Goal: Transaction & Acquisition: Purchase product/service

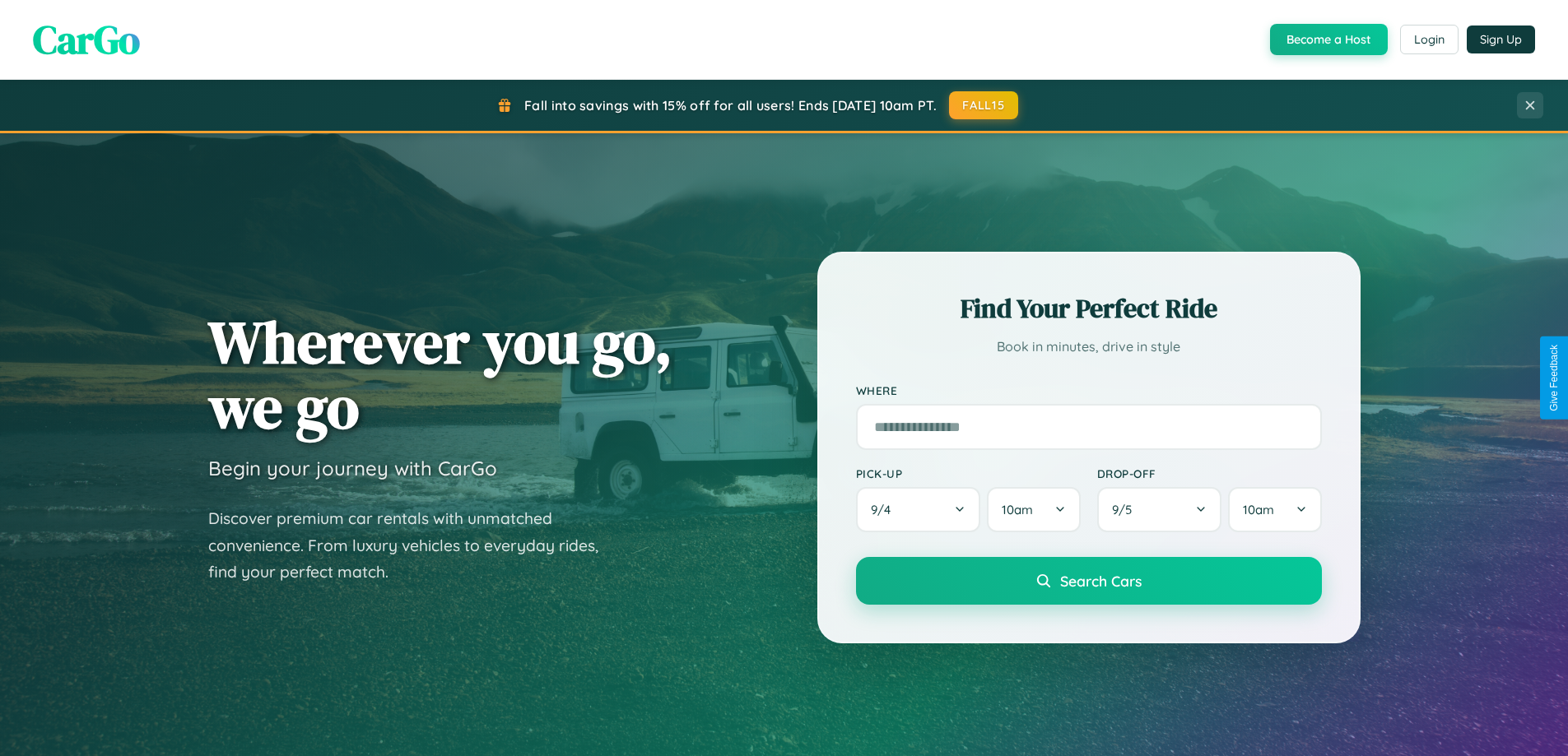
scroll to position [3166, 0]
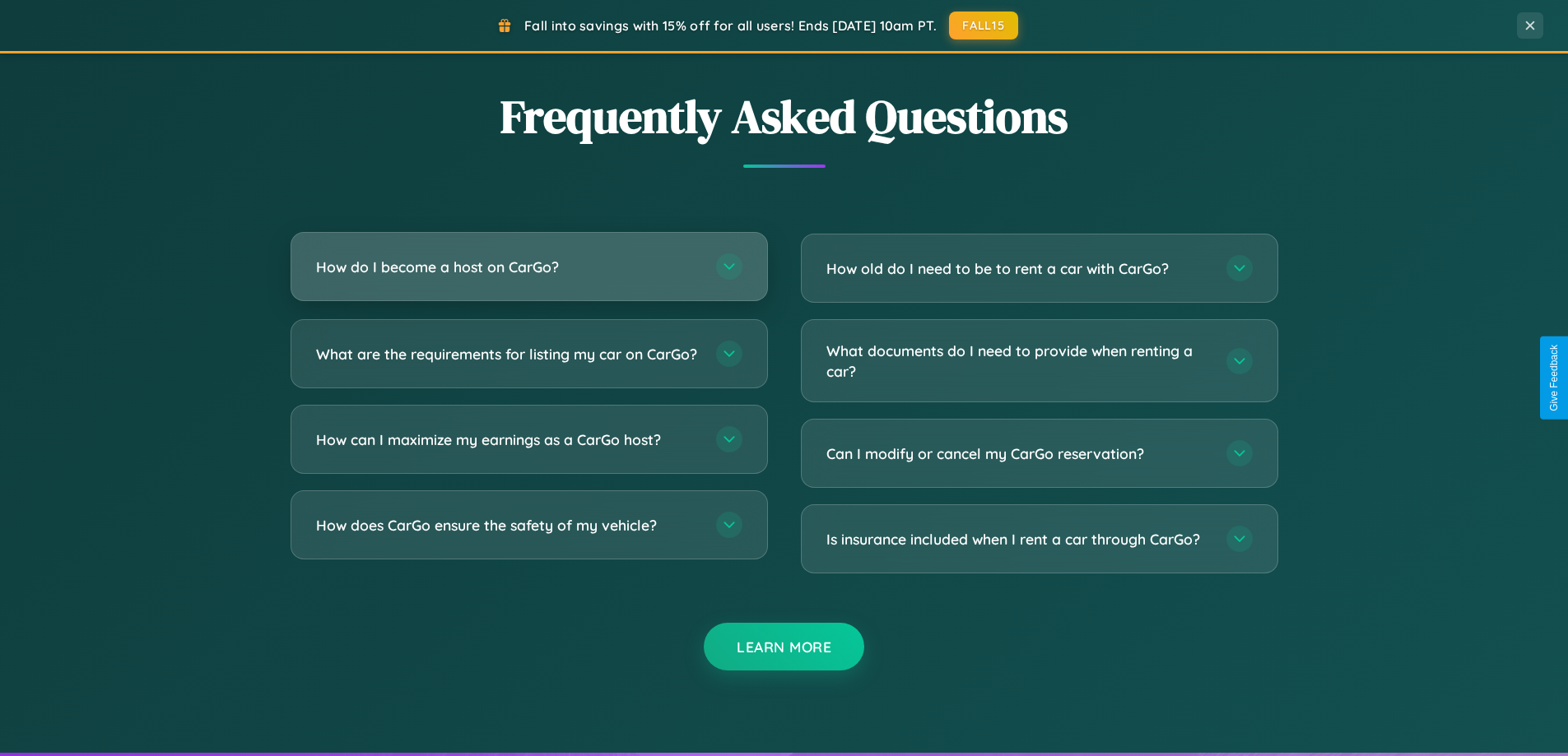
click at [528, 267] on h3 "How do I become a host on CarGo?" at bounding box center [508, 267] width 383 height 21
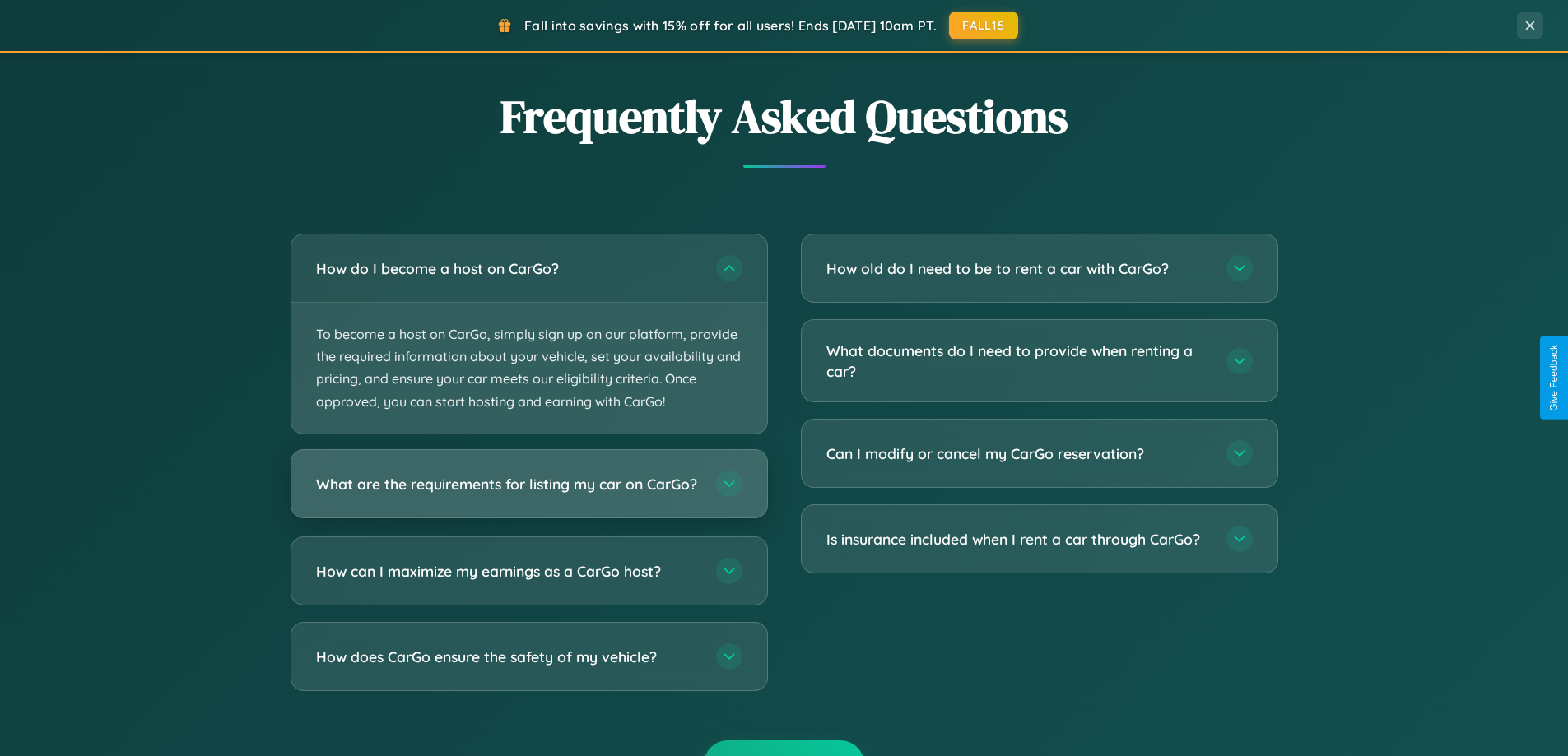
click at [528, 492] on h3 "What are the requirements for listing my car on CarGo?" at bounding box center [508, 483] width 383 height 21
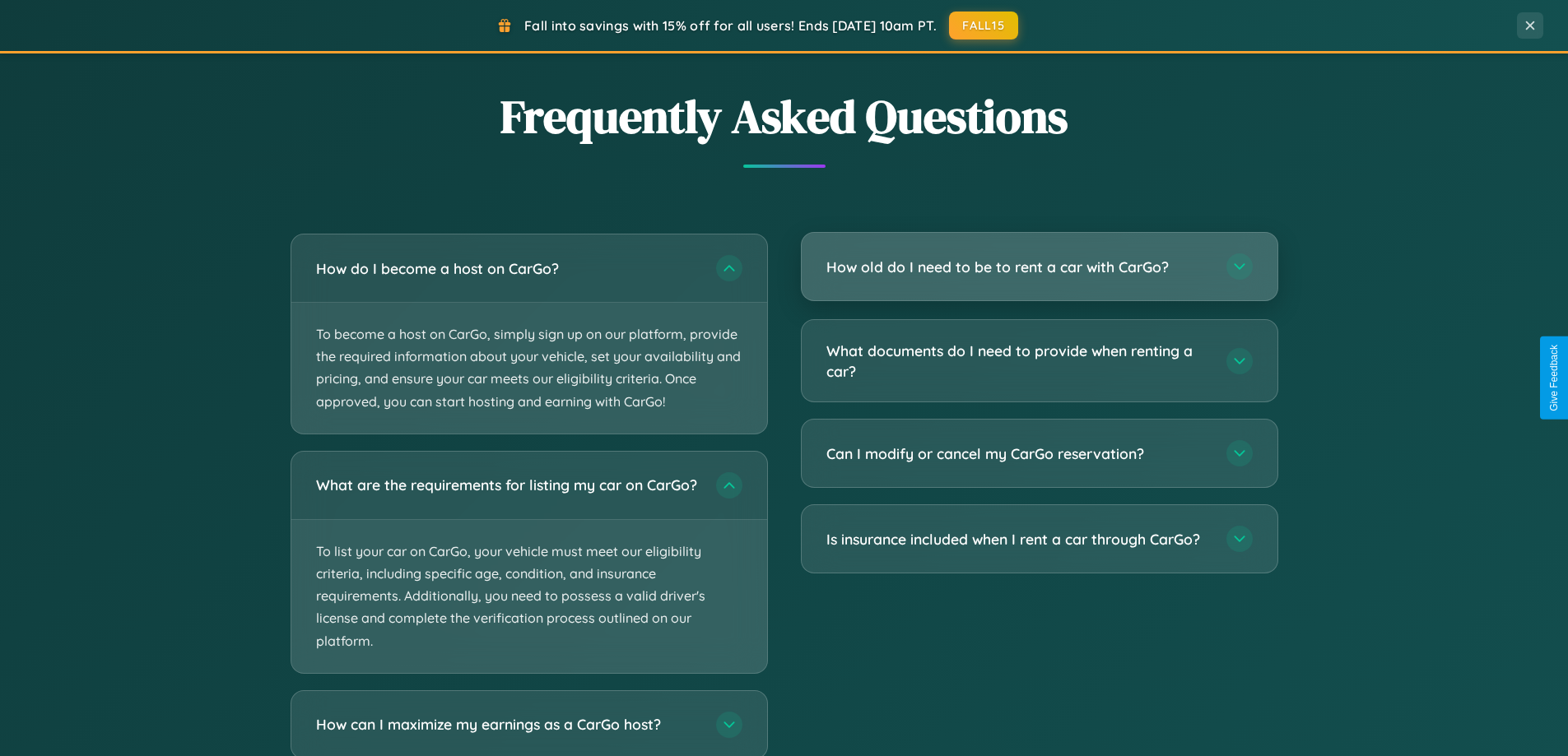
click at [1038, 267] on h3 "How old do I need to be to rent a car with CarGo?" at bounding box center [1018, 267] width 383 height 21
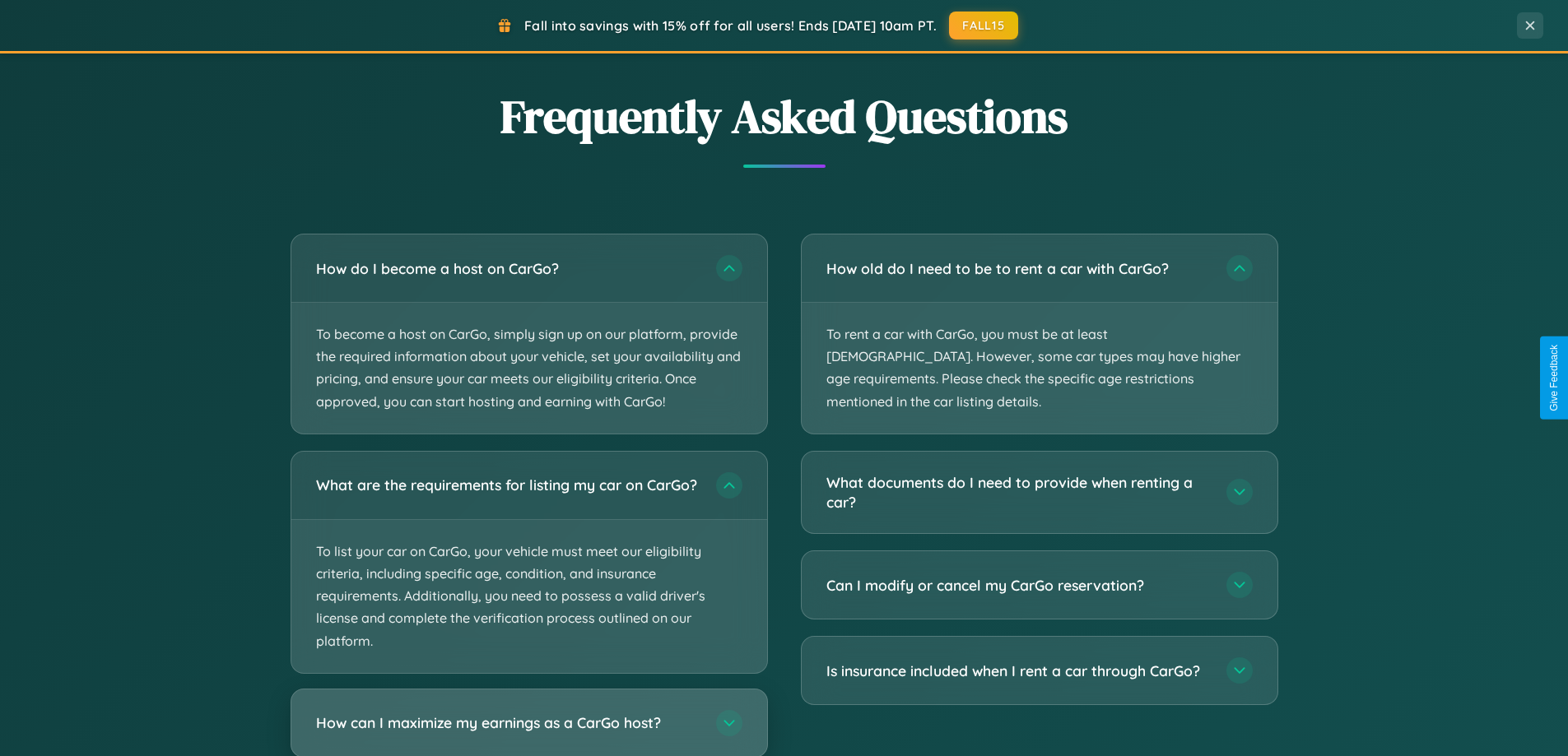
click at [528, 729] on h3 "How can I maximize my earnings as a CarGo host?" at bounding box center [508, 723] width 383 height 21
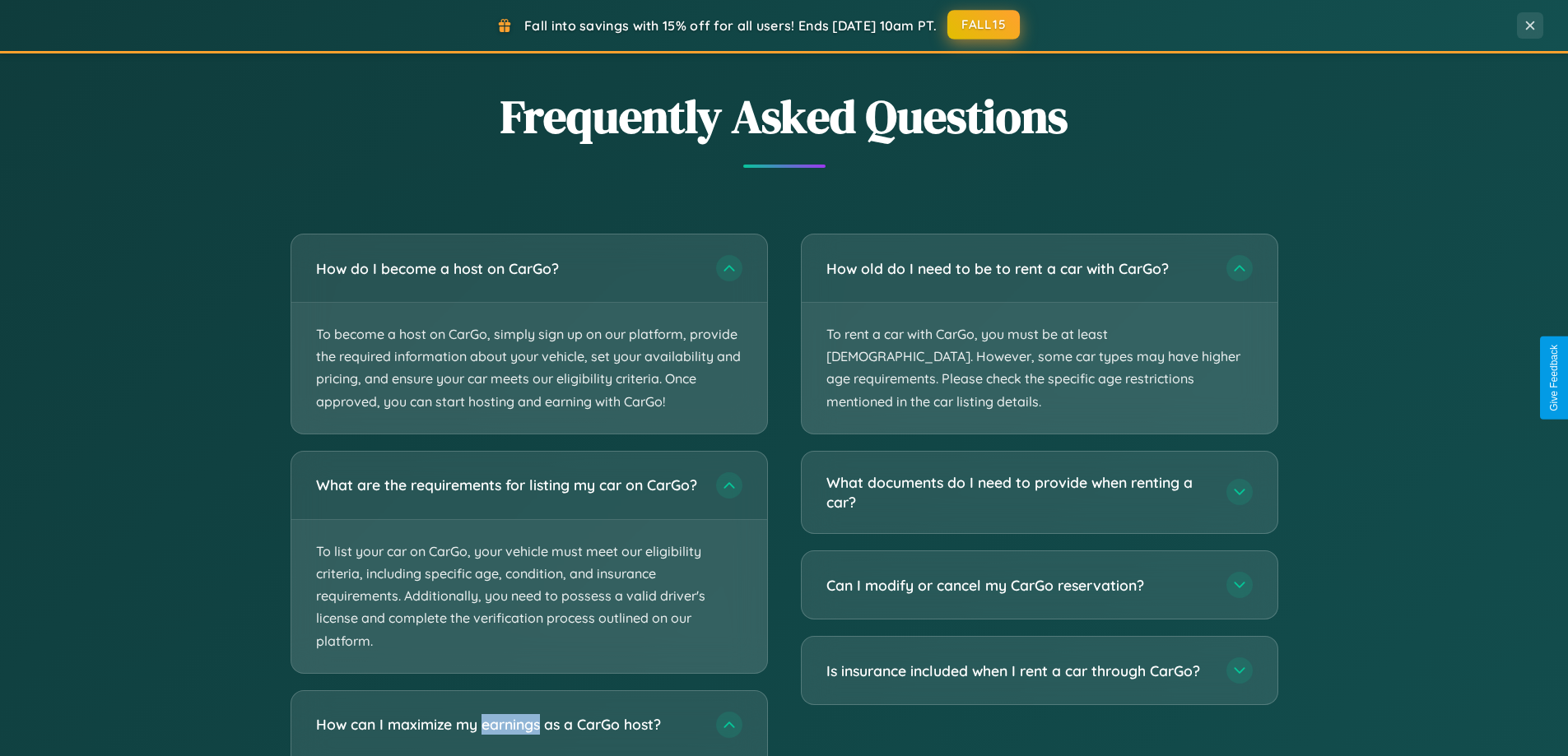
click at [984, 26] on button "FALL15" at bounding box center [983, 25] width 72 height 30
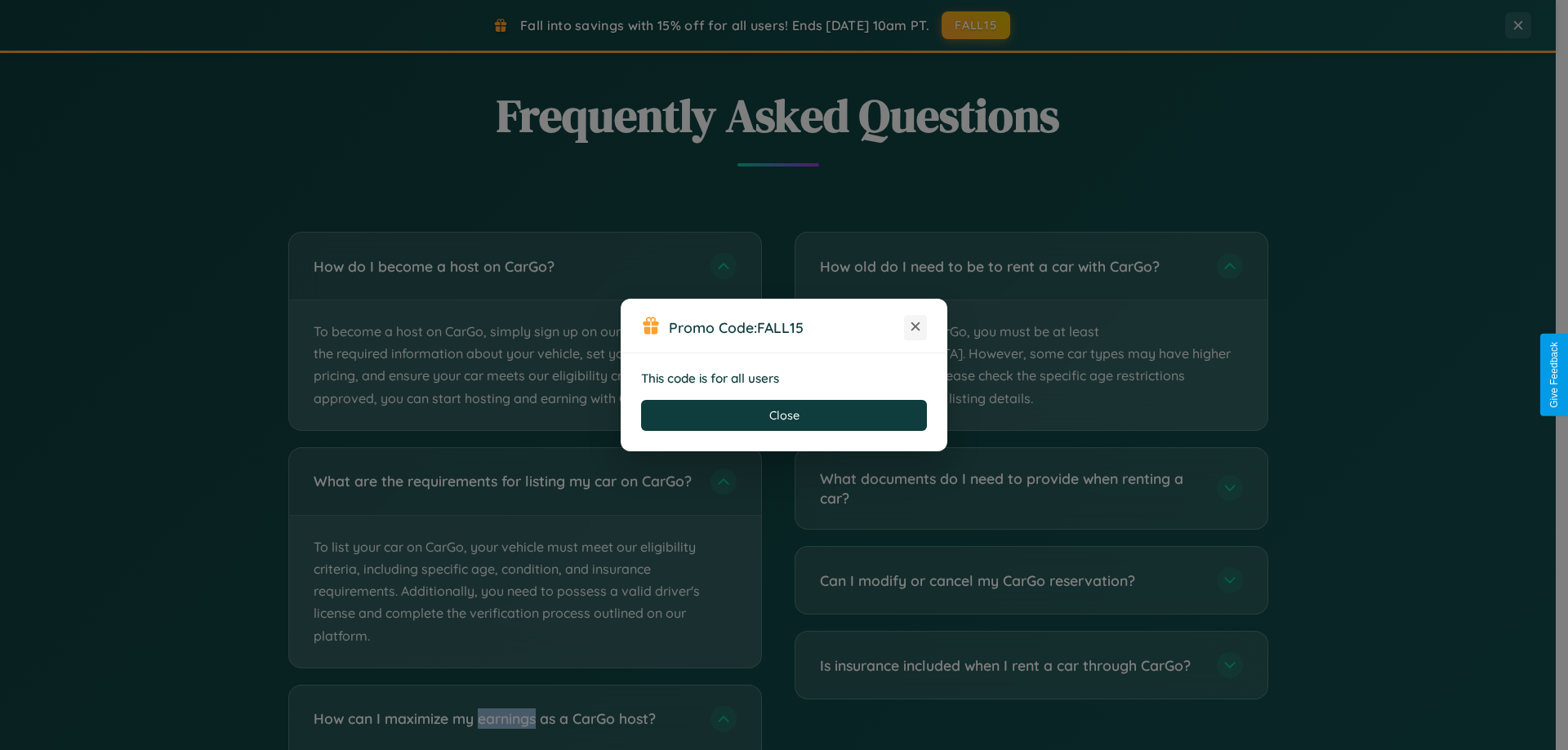
click at [915, 327] on icon at bounding box center [915, 326] width 16 height 16
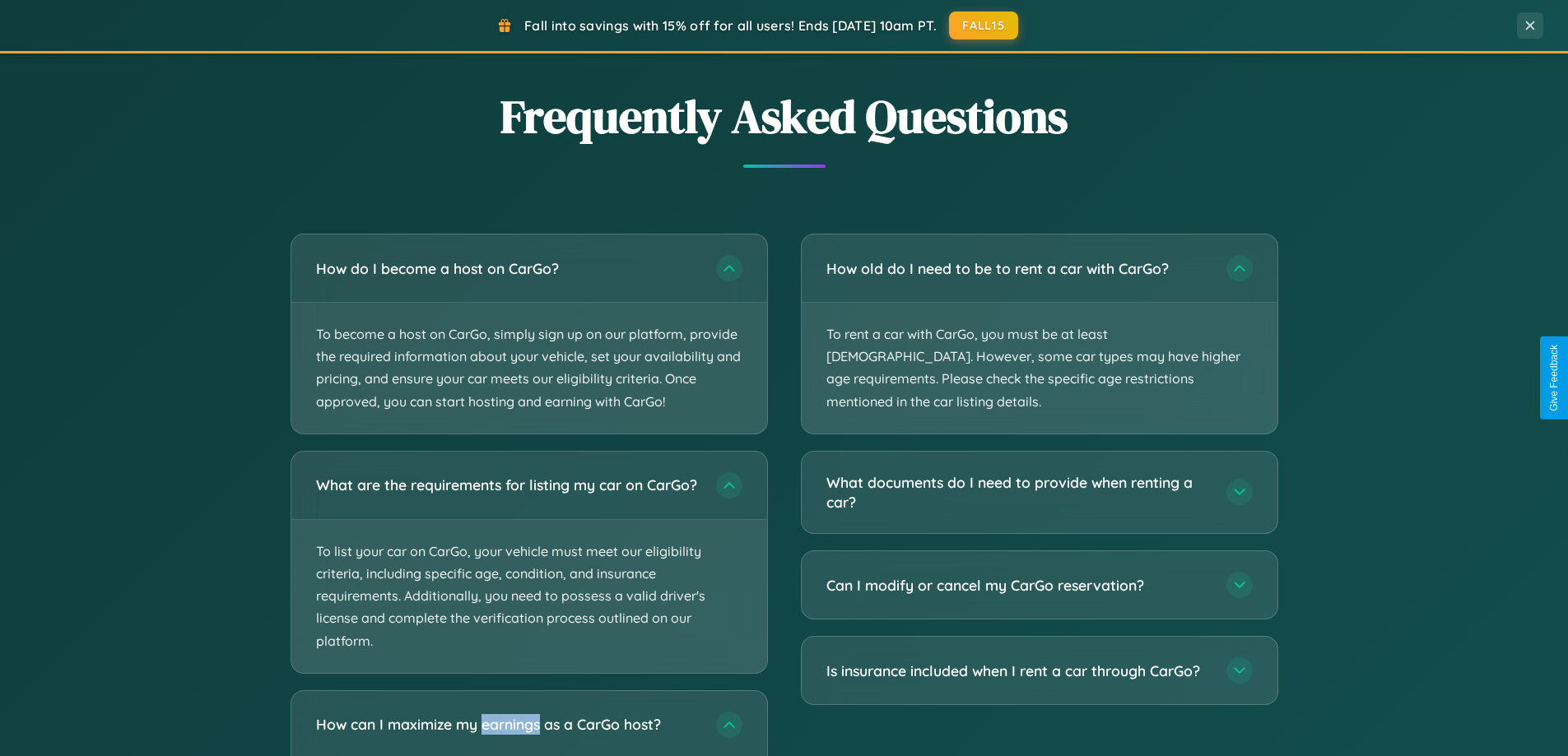
scroll to position [49, 0]
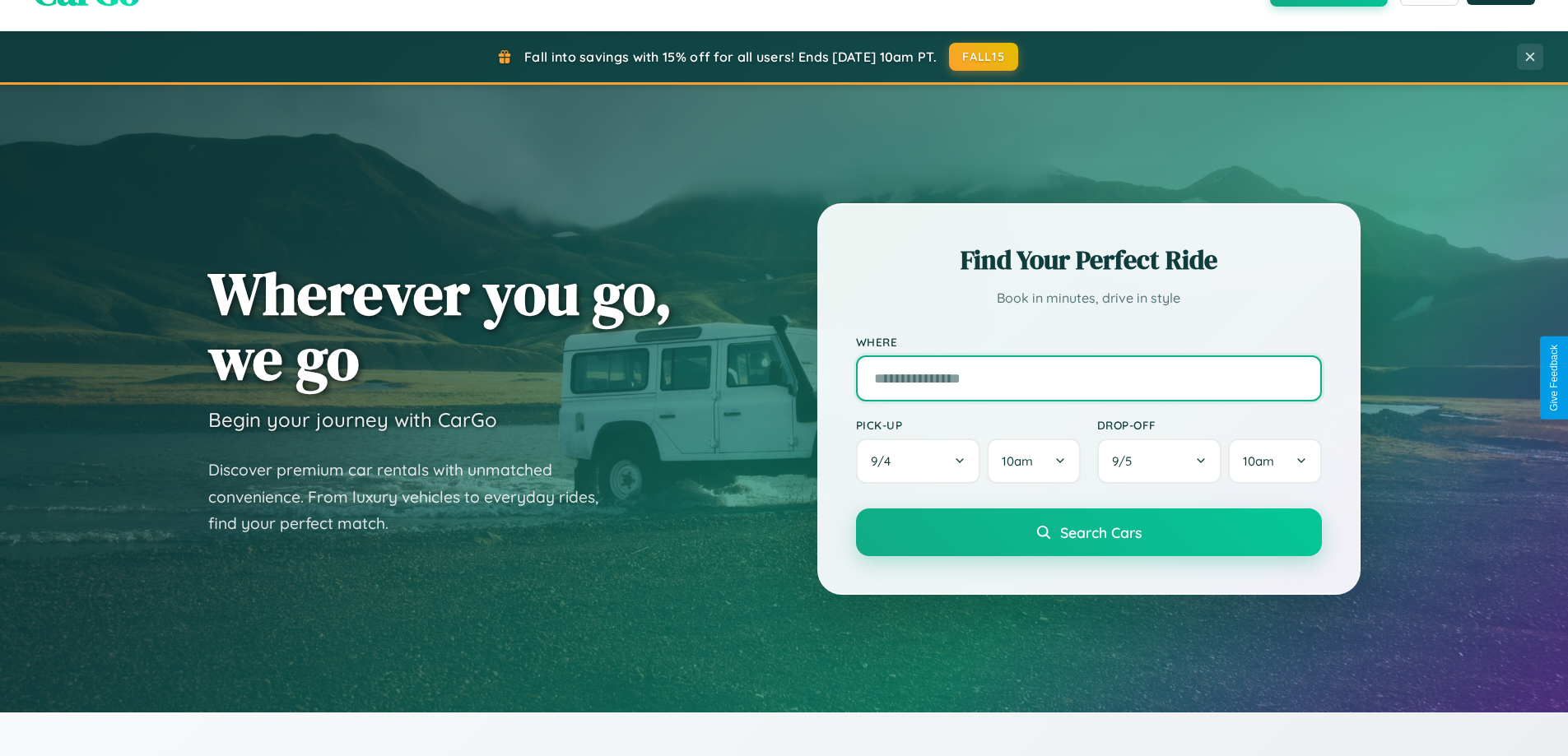
click at [1088, 378] on input "text" at bounding box center [1088, 379] width 466 height 46
type input "*****"
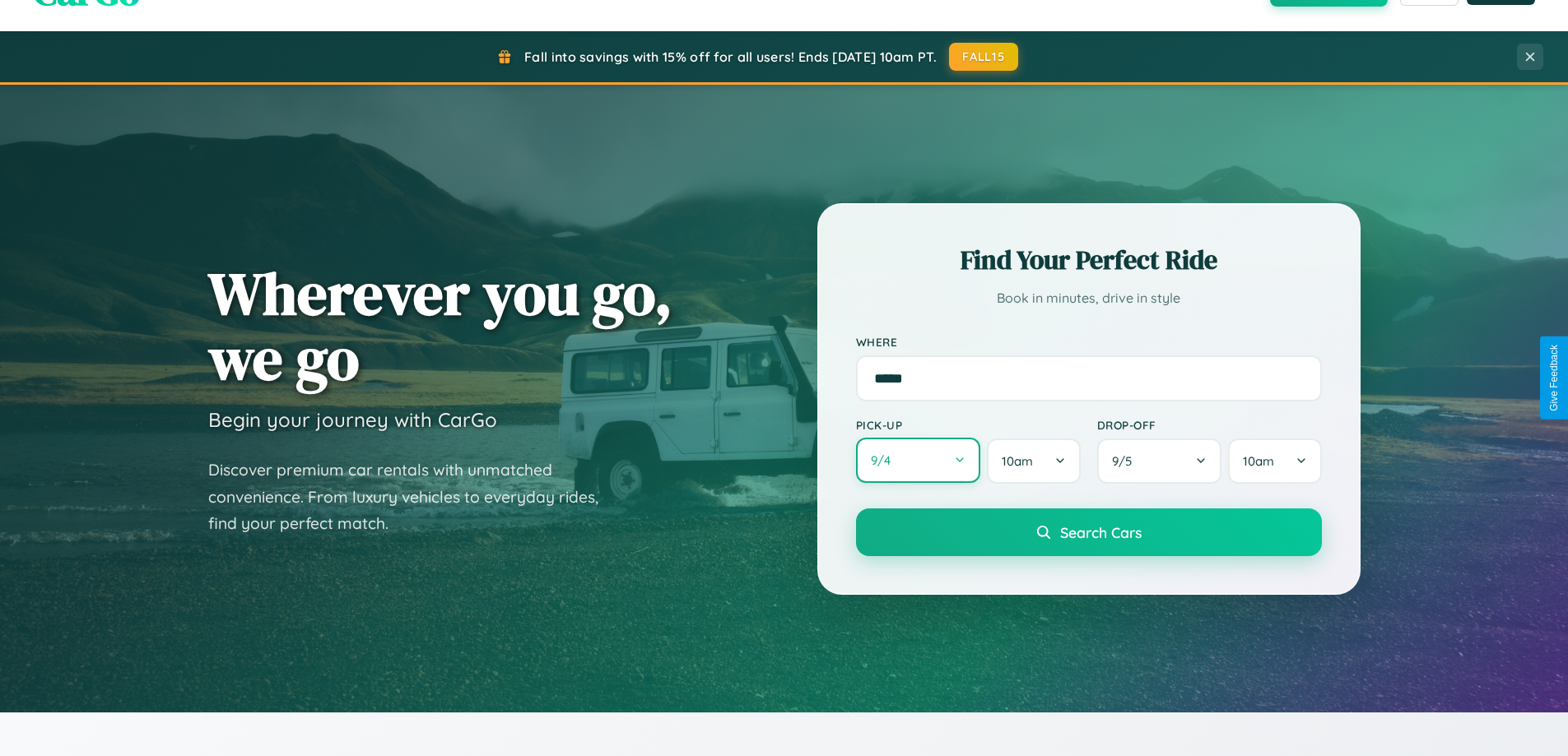
click at [917, 462] on button "9 / 4" at bounding box center [918, 460] width 125 height 45
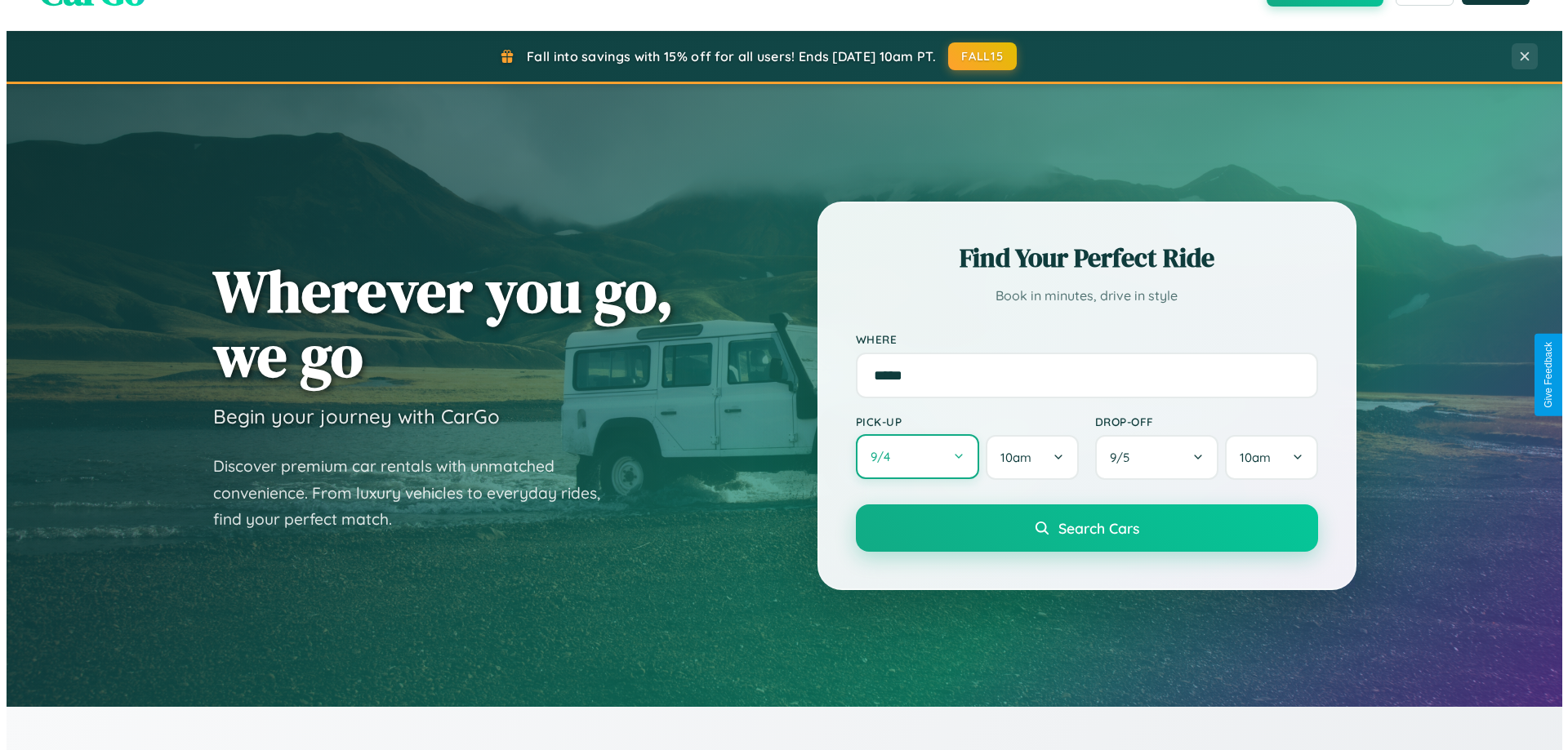
select select "*"
select select "****"
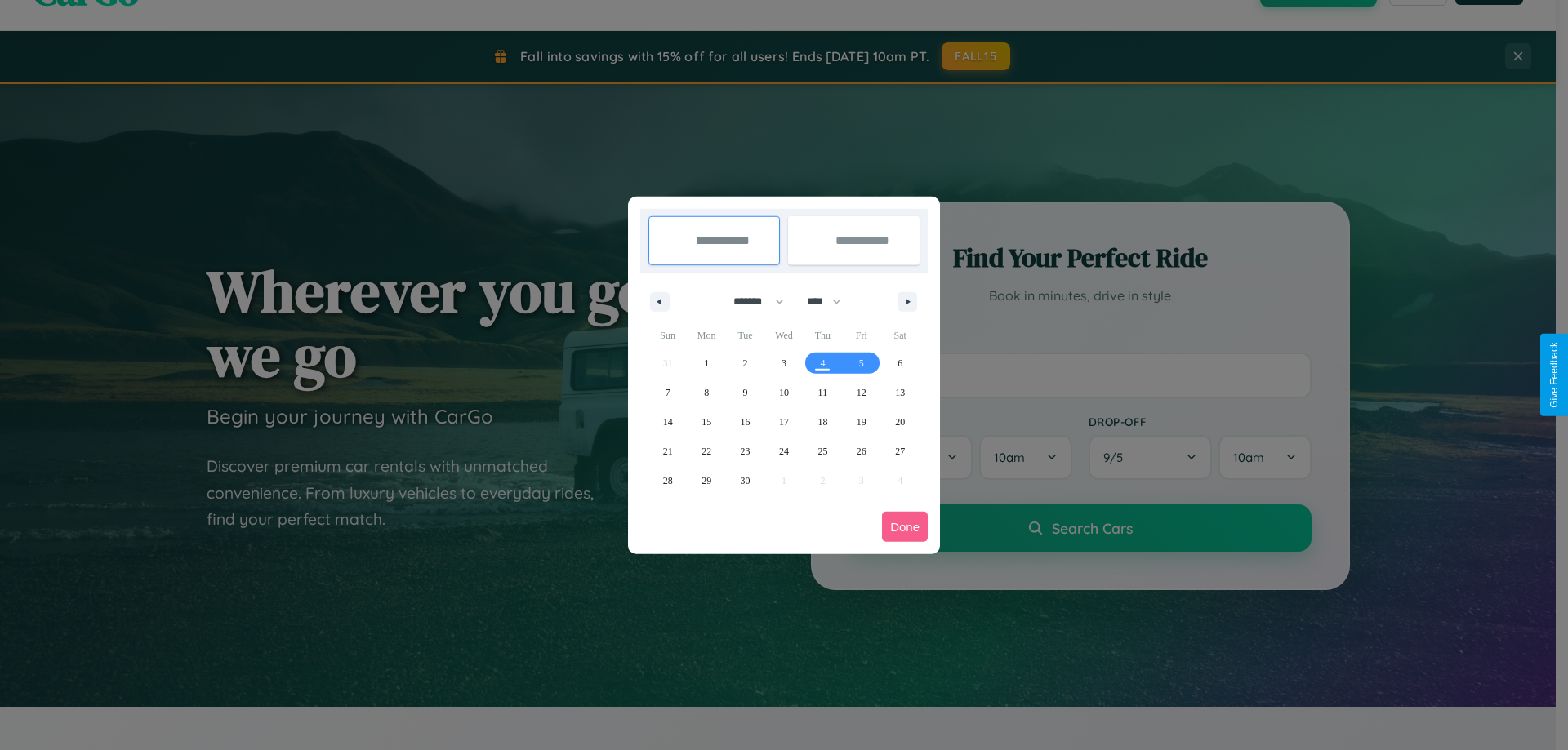
click at [751, 301] on select "******* ******** ***** ***** *** **** **** ****** ********* ******* ******** **…" at bounding box center [756, 302] width 70 height 27
select select "*"
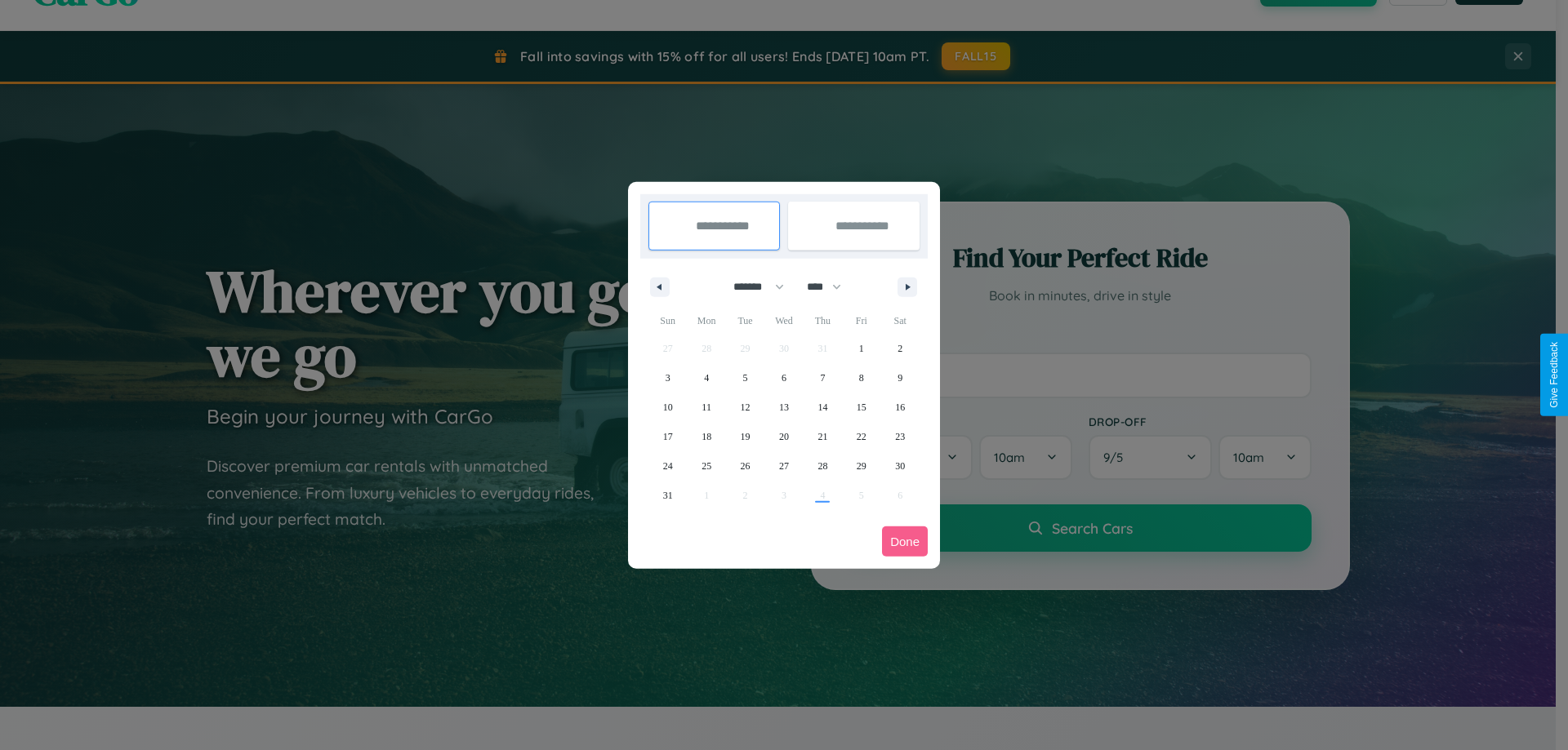
click at [831, 287] on select "**** **** **** **** **** **** **** **** **** **** **** **** **** **** **** ****…" at bounding box center [824, 287] width 49 height 27
select select "****"
click at [667, 465] on span "23" at bounding box center [668, 466] width 10 height 30
type input "**********"
click at [823, 465] on span "27" at bounding box center [823, 466] width 10 height 30
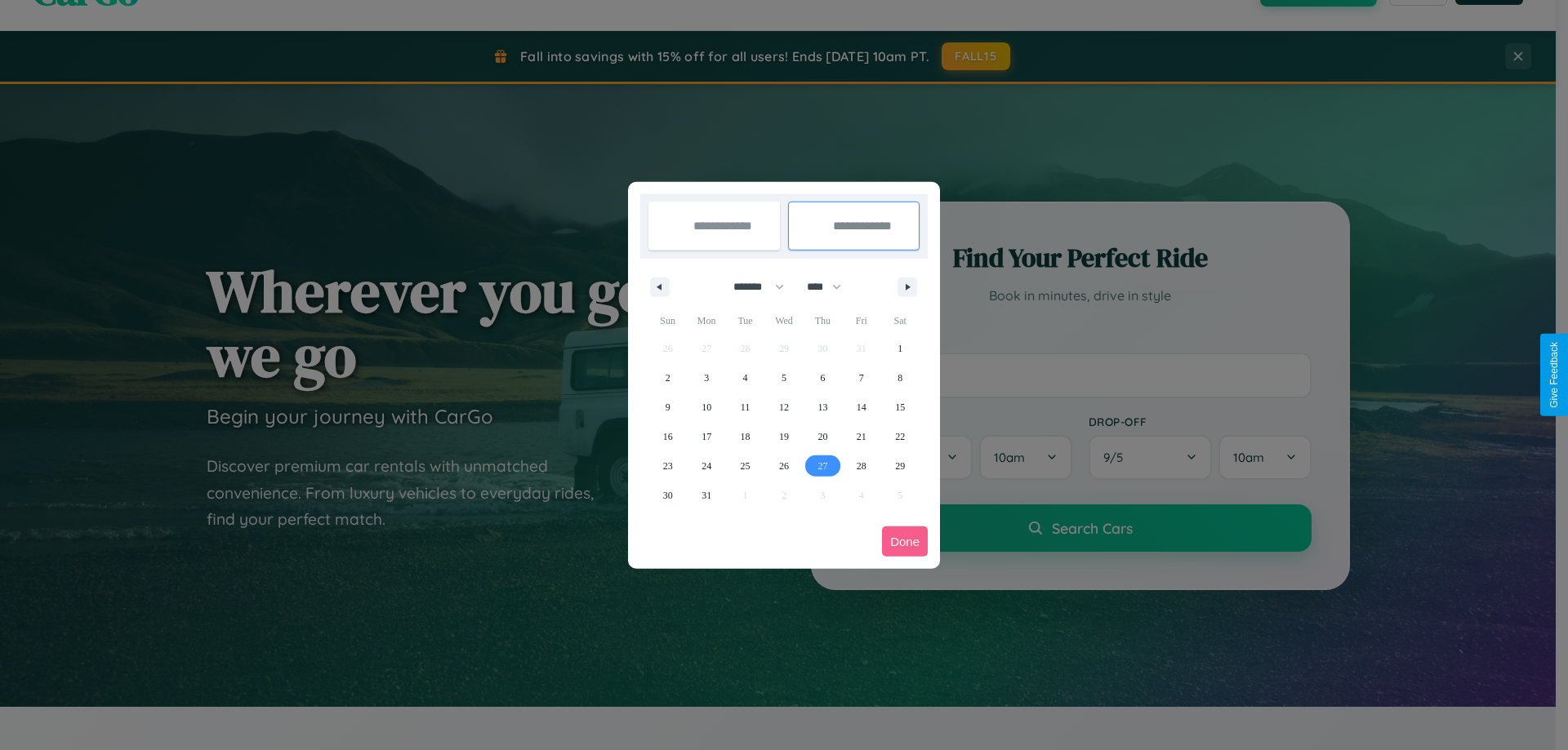
type input "**********"
click at [905, 541] on button "Done" at bounding box center [905, 542] width 46 height 31
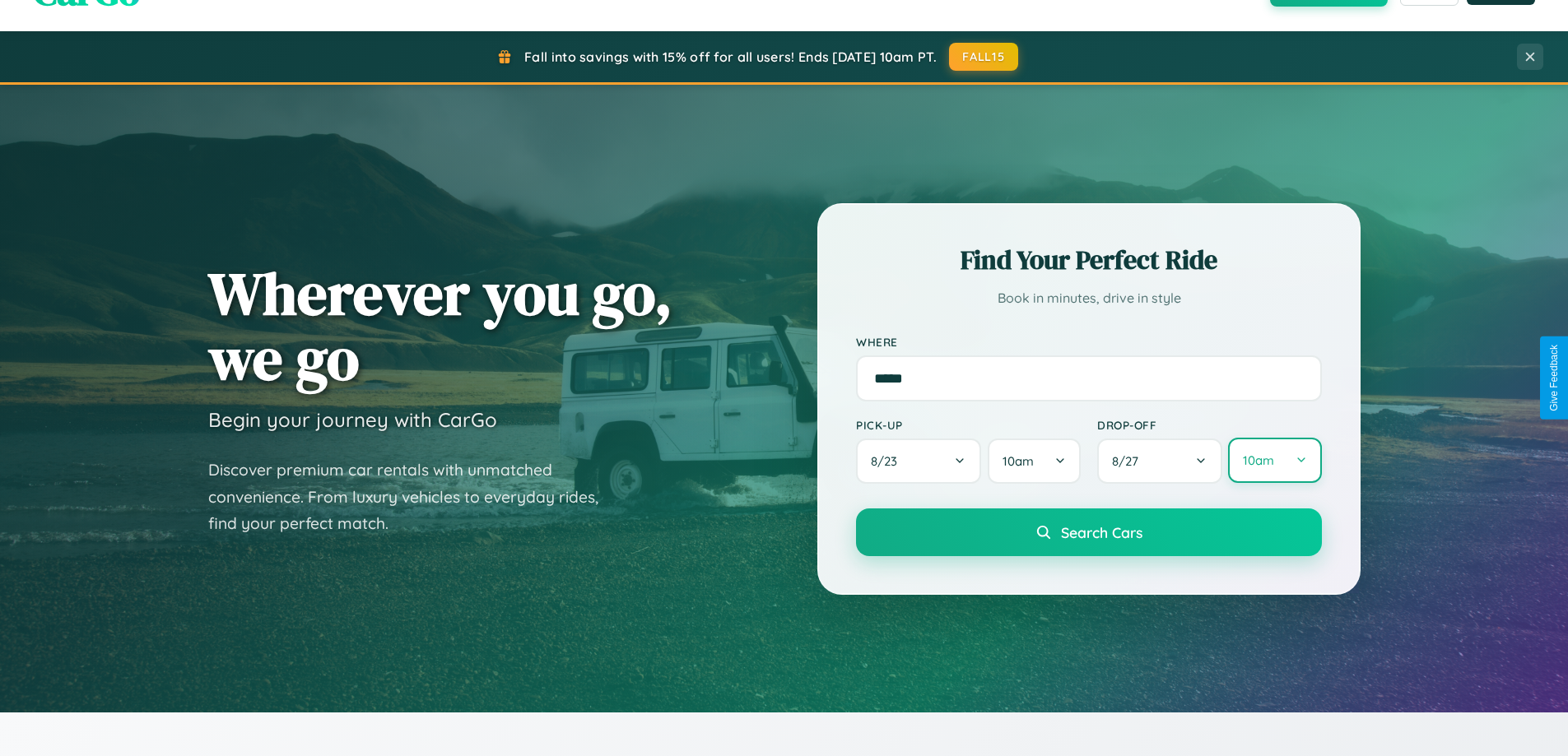
click at [1274, 462] on button "10am" at bounding box center [1274, 460] width 93 height 45
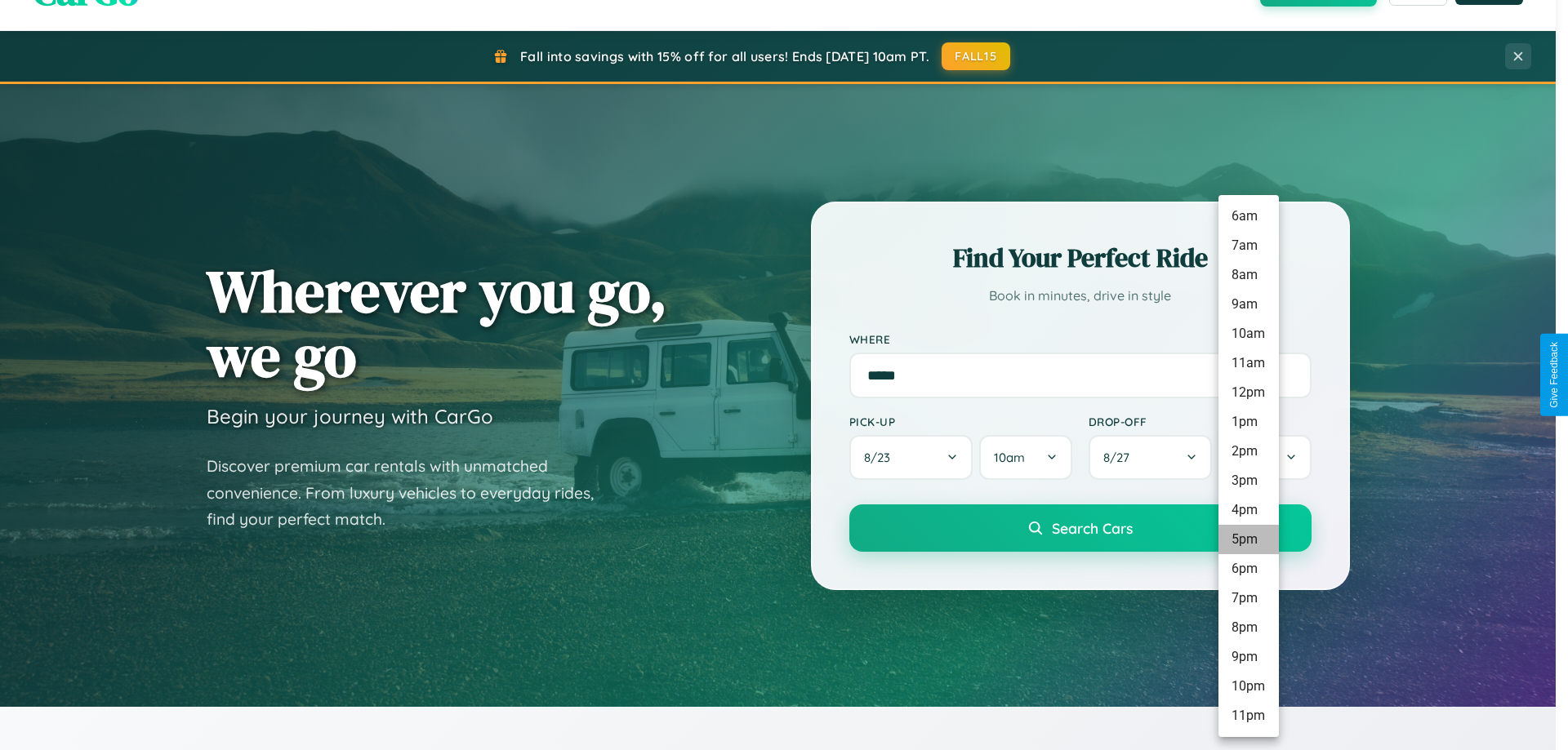
click at [1248, 539] on li "5pm" at bounding box center [1248, 539] width 60 height 30
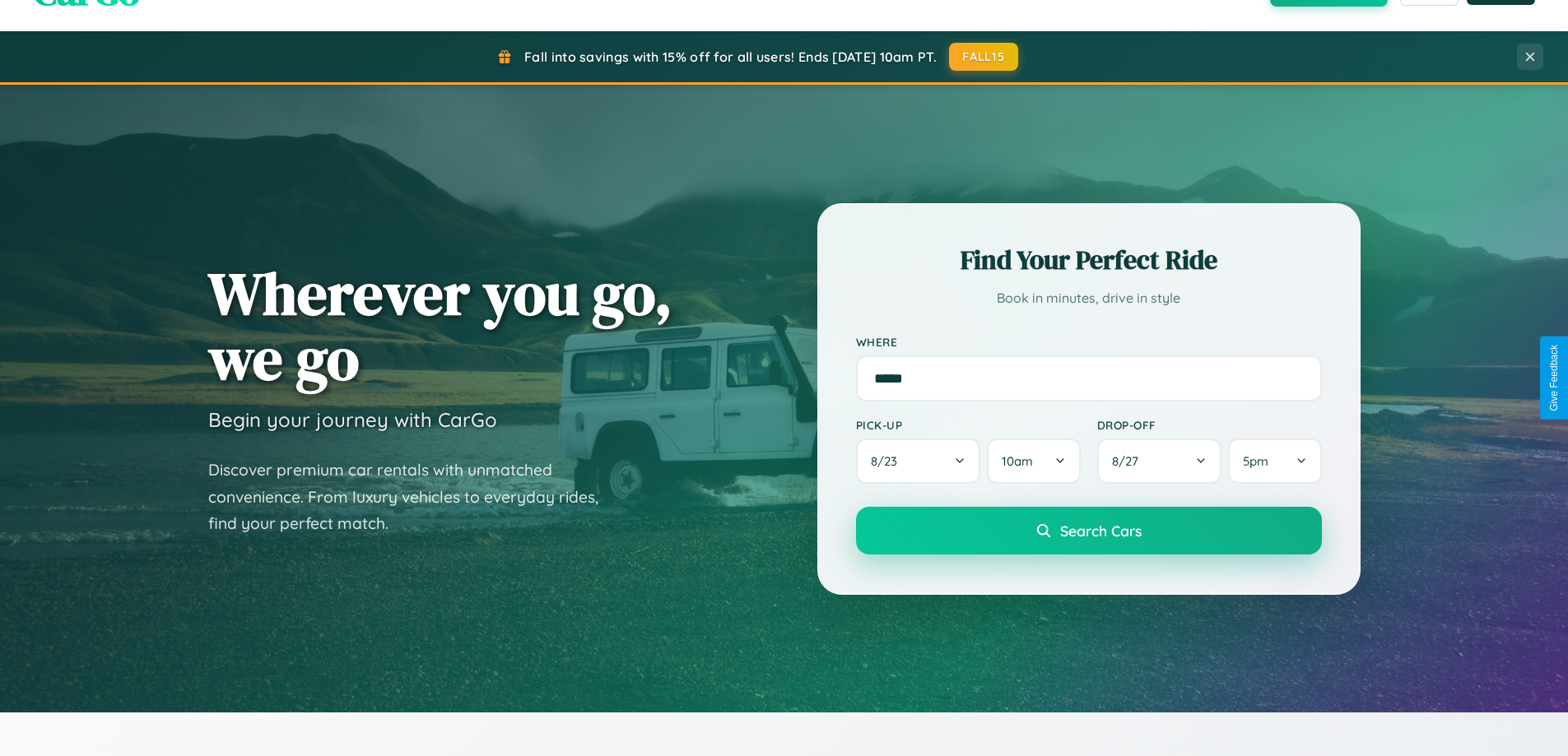
click at [1088, 531] on span "Search Cars" at bounding box center [1100, 531] width 81 height 18
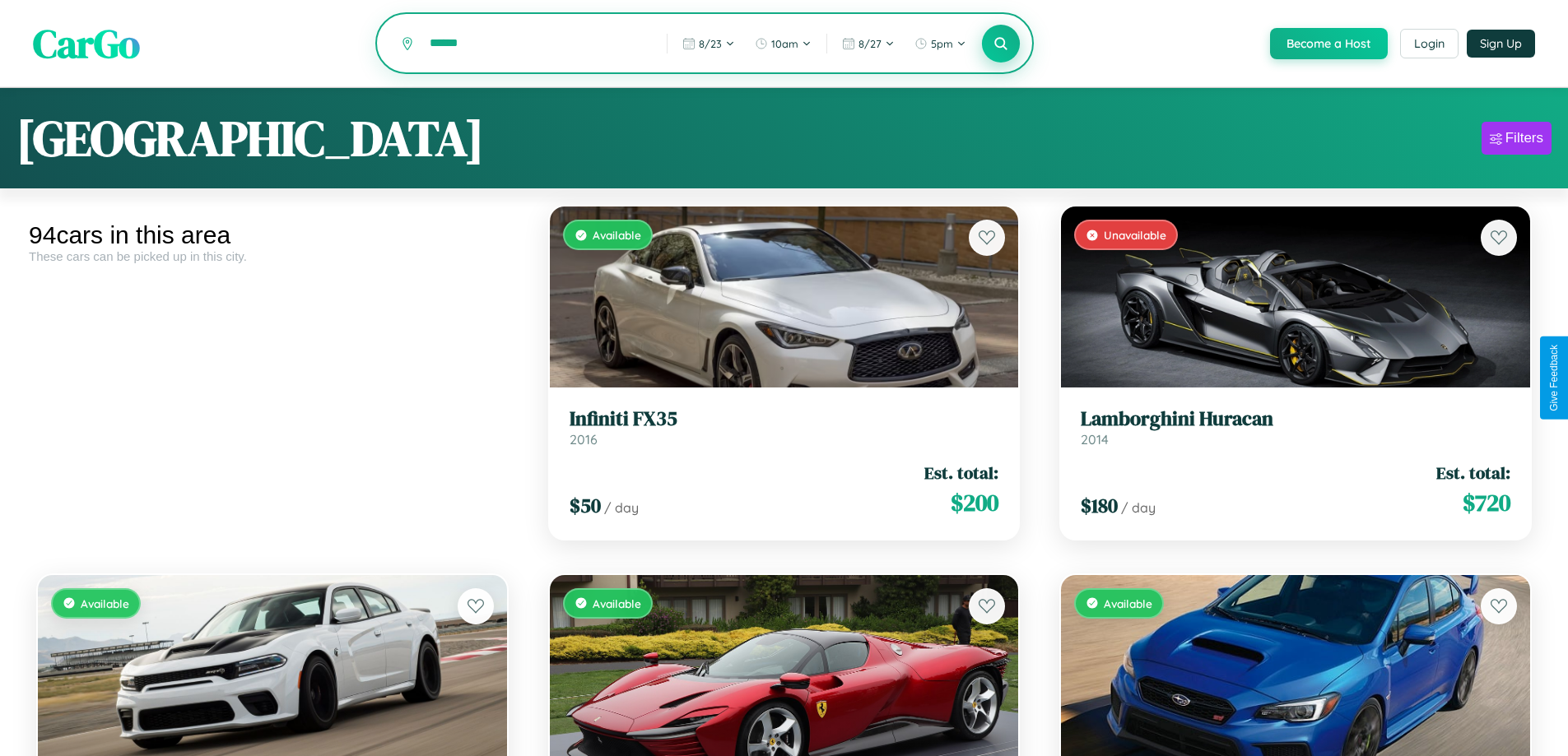
type input "******"
click at [1000, 45] on icon at bounding box center [1001, 43] width 15 height 15
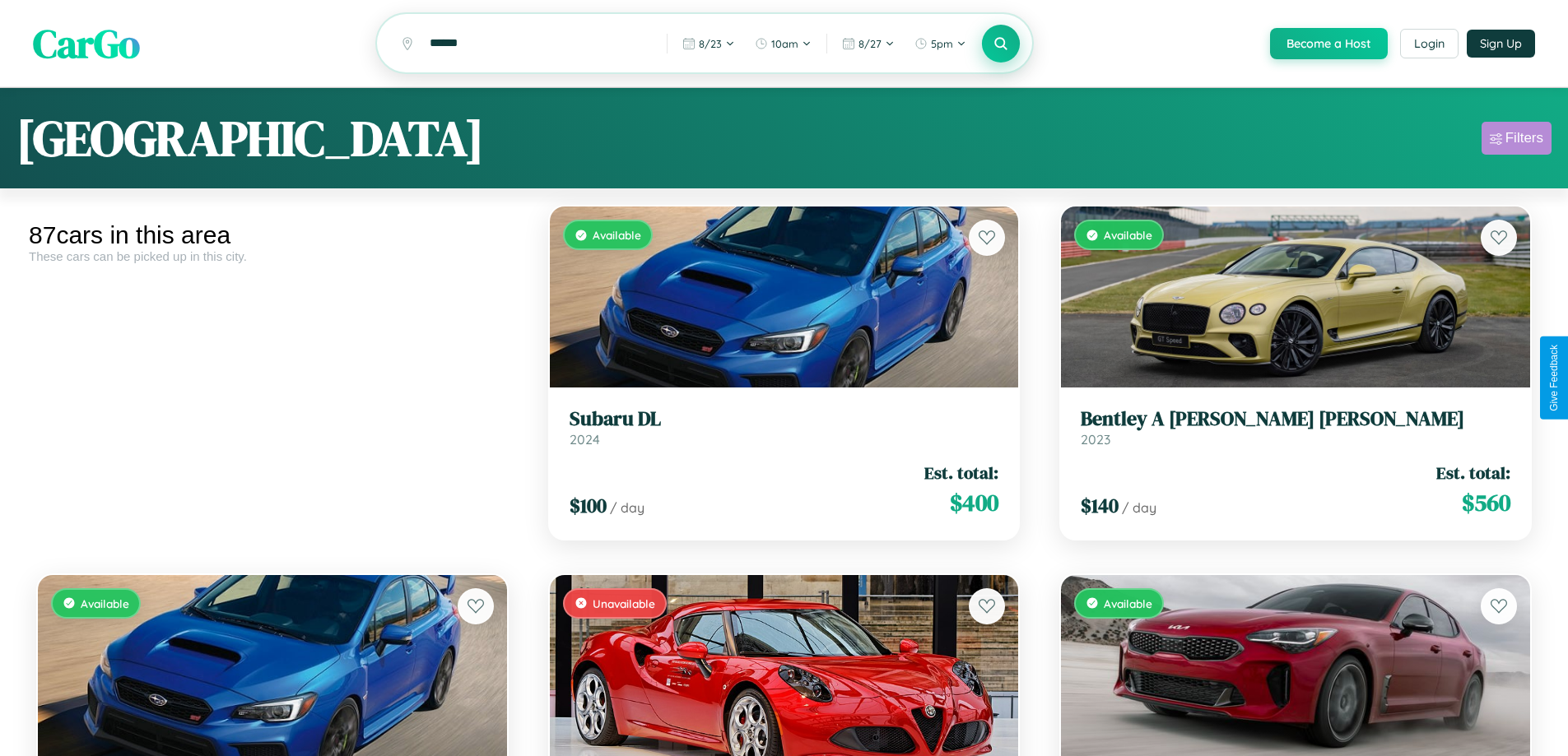
click at [1516, 141] on div "Filters" at bounding box center [1524, 138] width 38 height 16
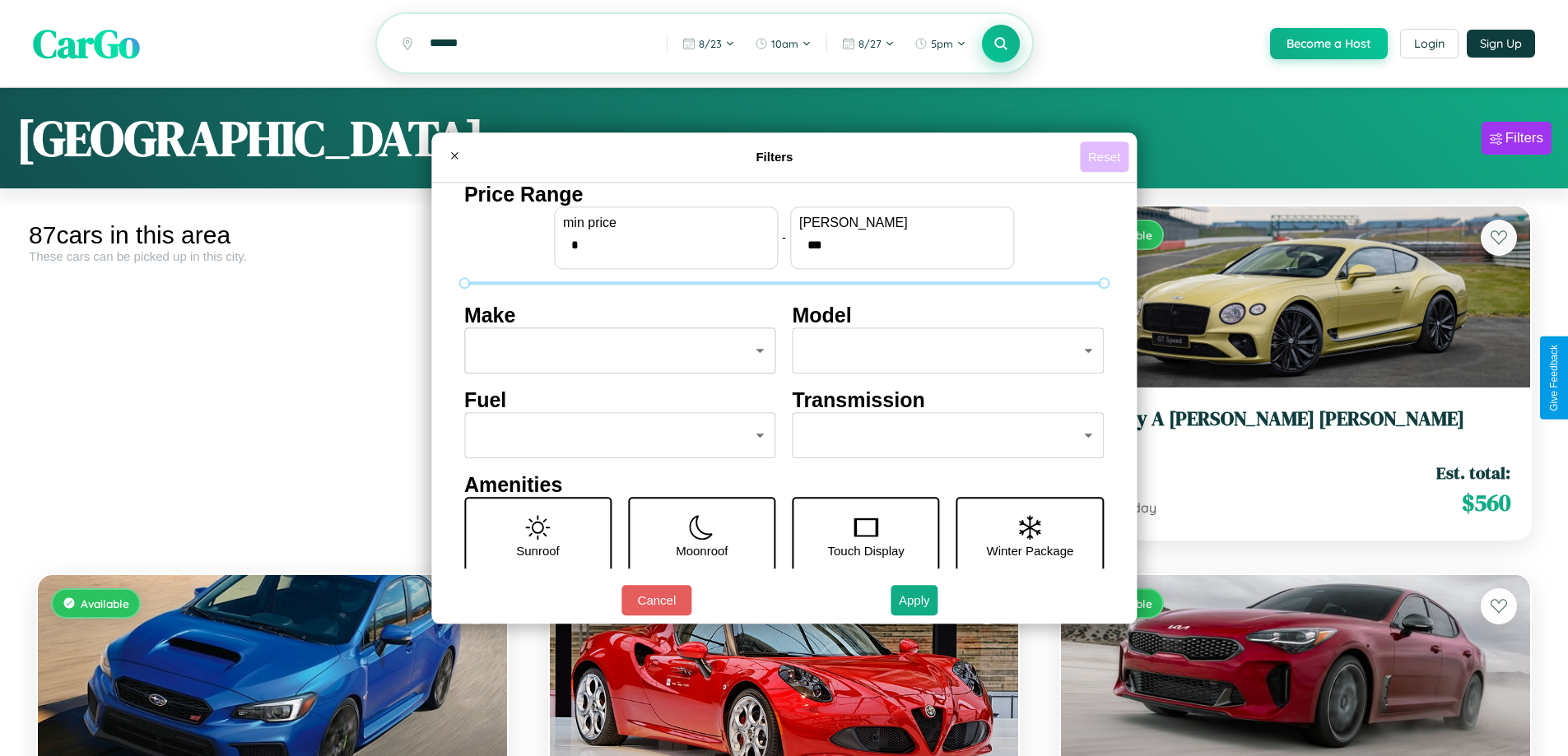
click at [1106, 156] on button "Reset" at bounding box center [1103, 157] width 49 height 31
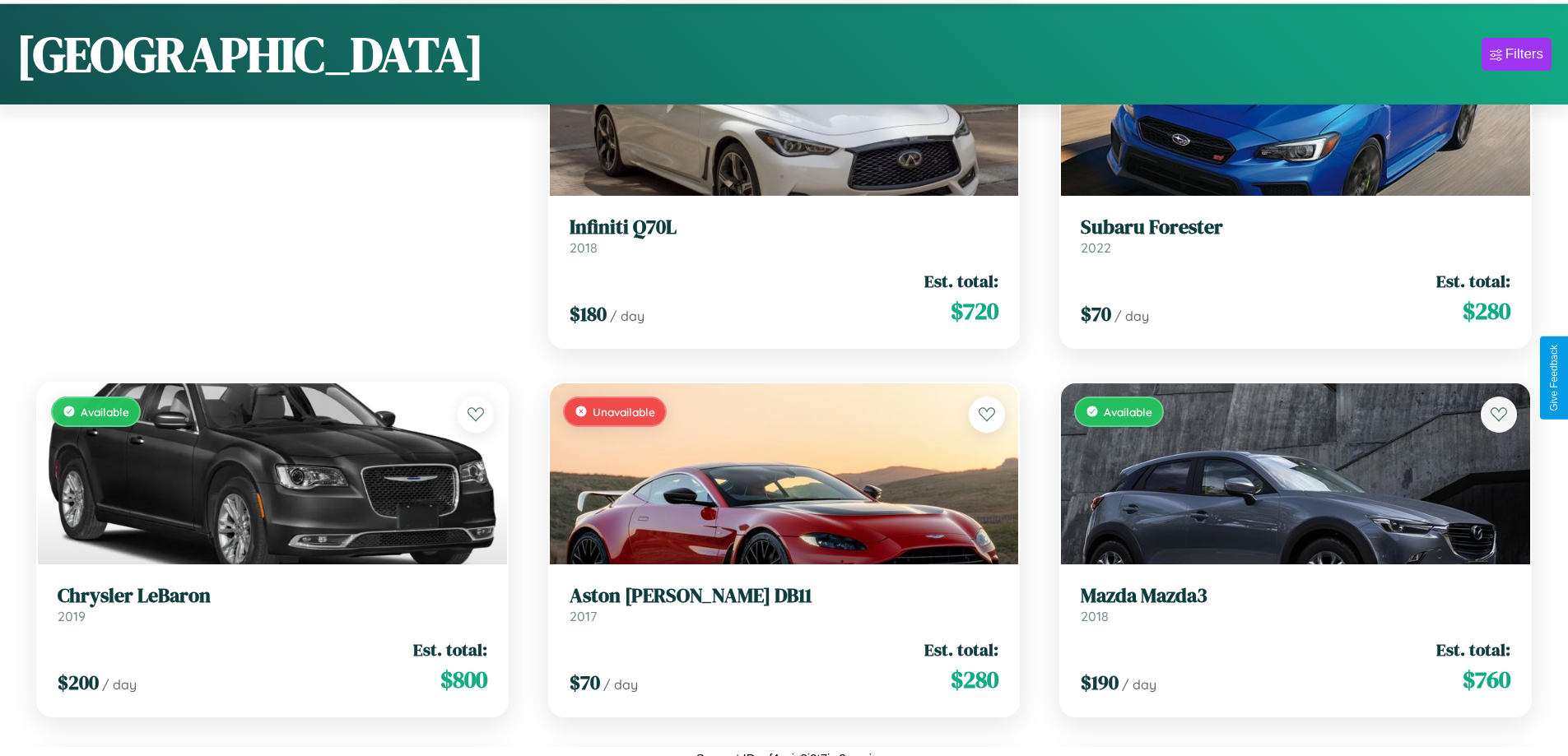
scroll to position [1161, 0]
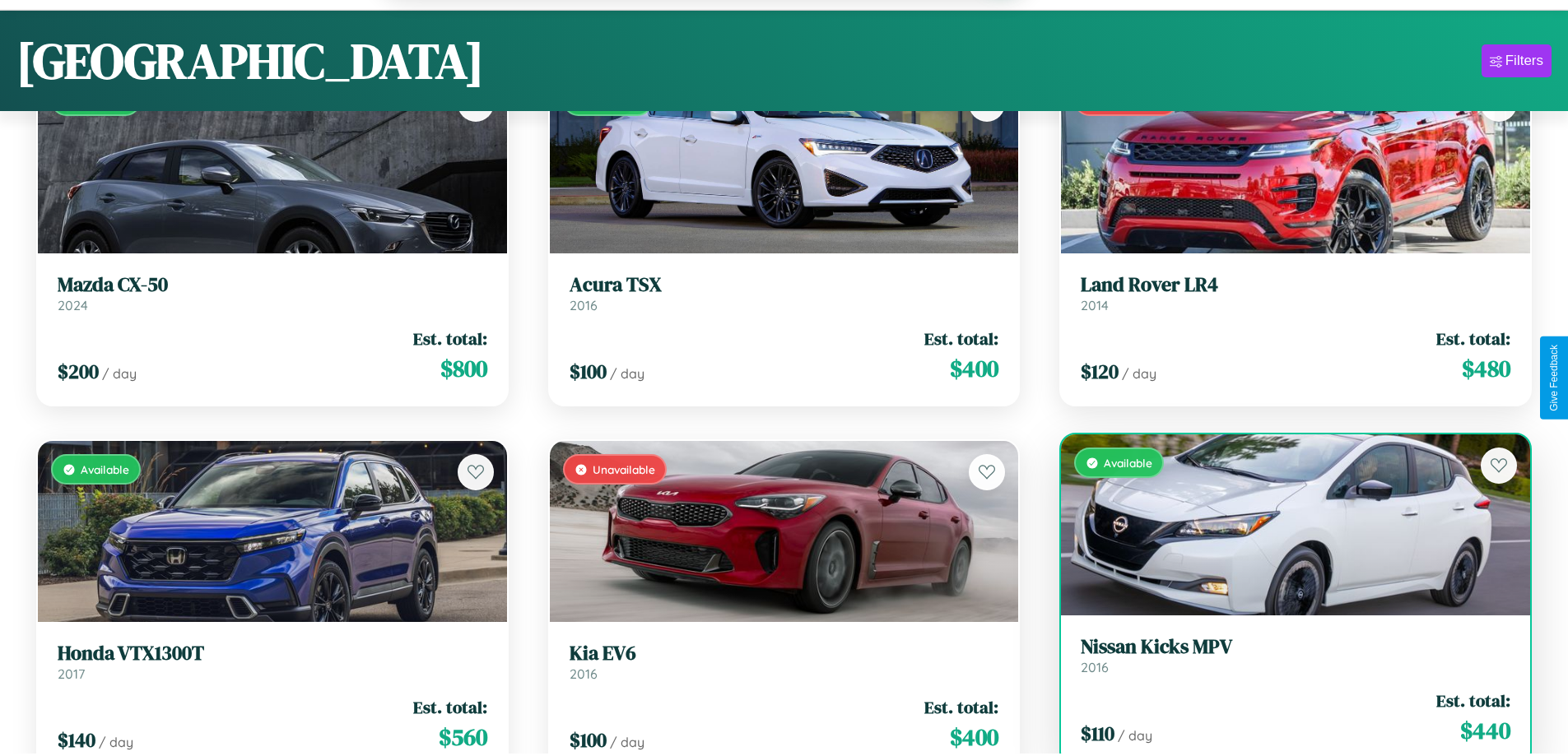
click at [1284, 727] on div "$ 110 / day Est. total: $ 440" at bounding box center [1295, 717] width 430 height 58
click at [1284, 720] on div "$ 110 / day Est. total: $ 440" at bounding box center [1295, 717] width 430 height 58
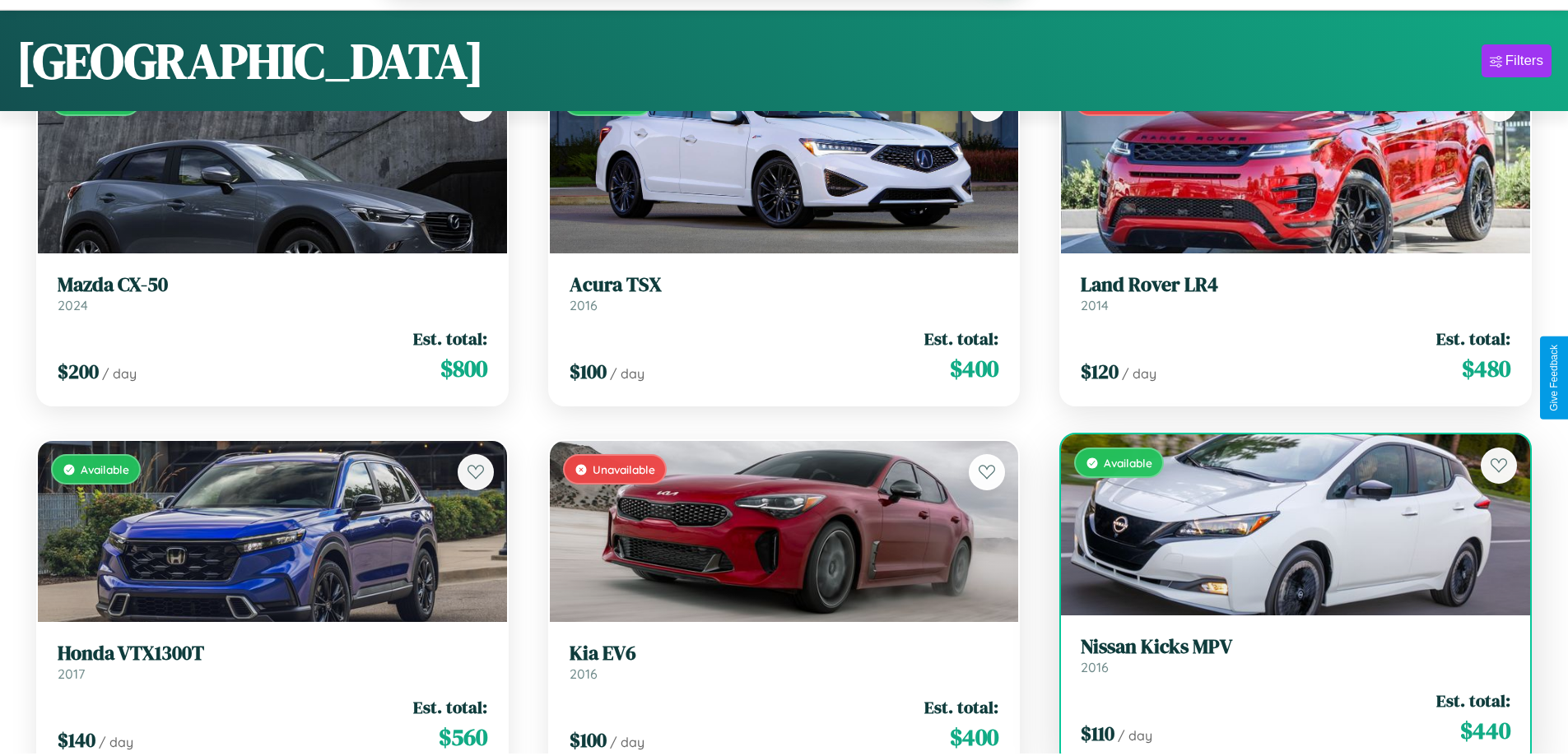
click at [1284, 720] on div "$ 110 / day Est. total: $ 440" at bounding box center [1295, 717] width 430 height 58
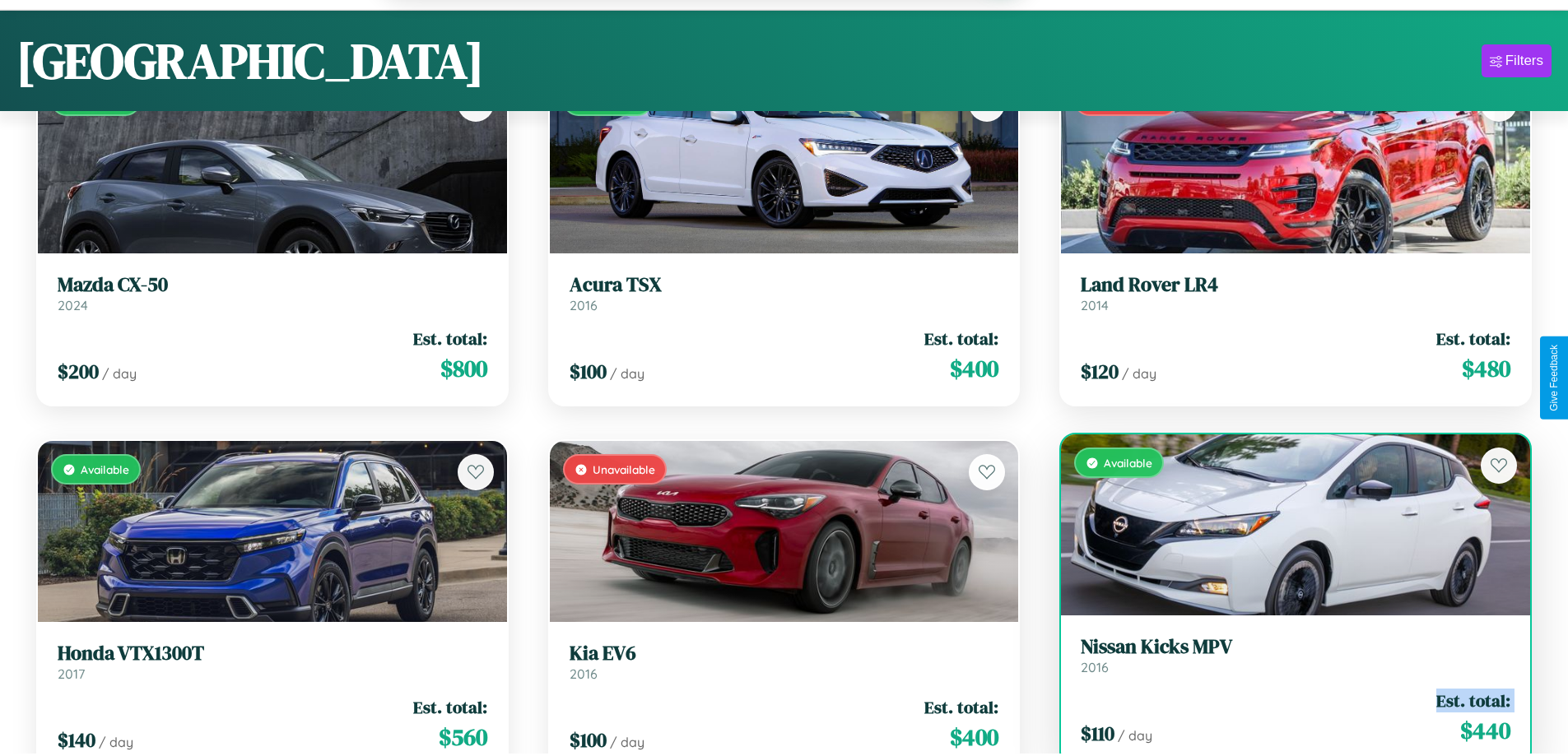
click at [1284, 720] on div "$ 110 / day Est. total: $ 440" at bounding box center [1295, 717] width 430 height 58
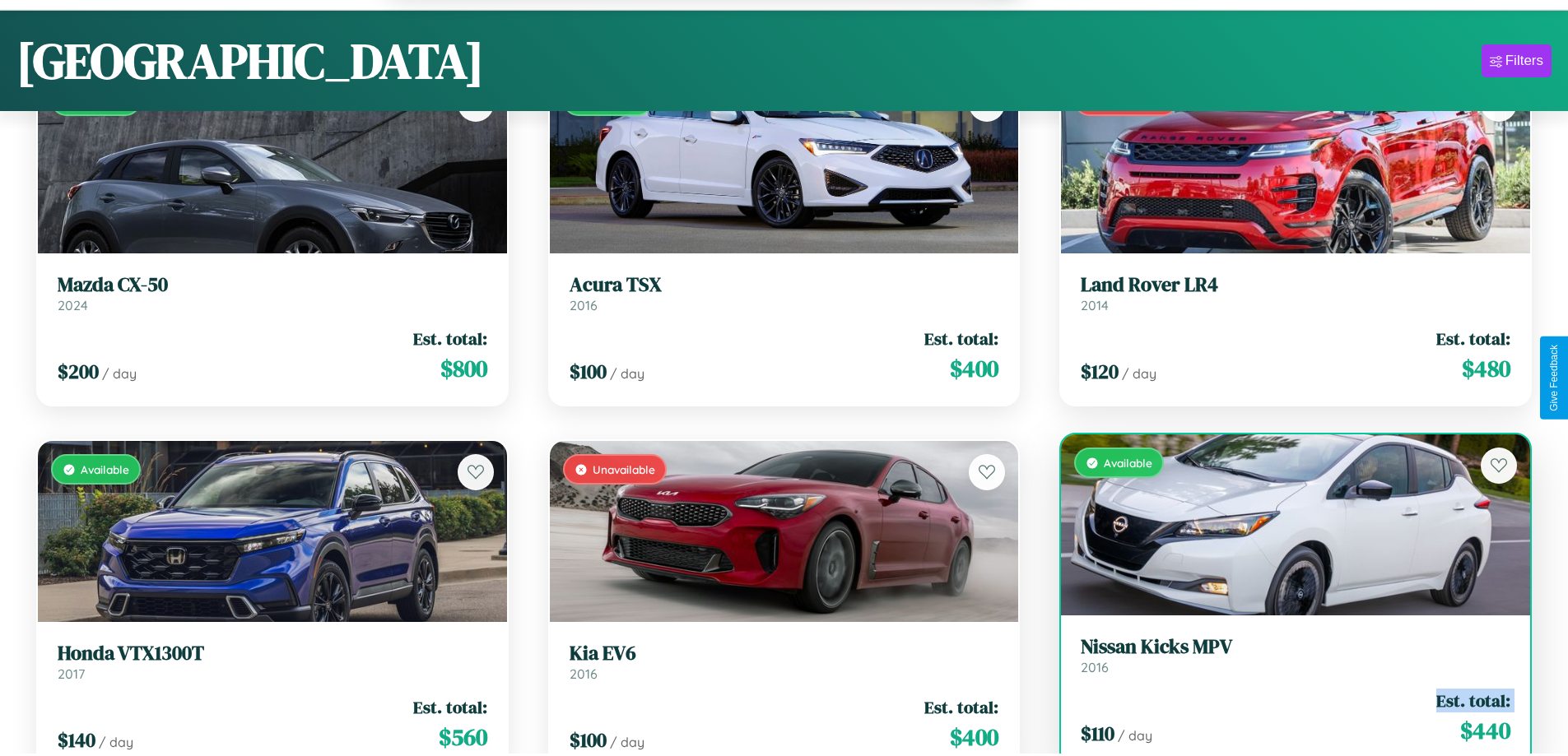
click at [1284, 720] on div "$ 110 / day Est. total: $ 440" at bounding box center [1295, 717] width 430 height 58
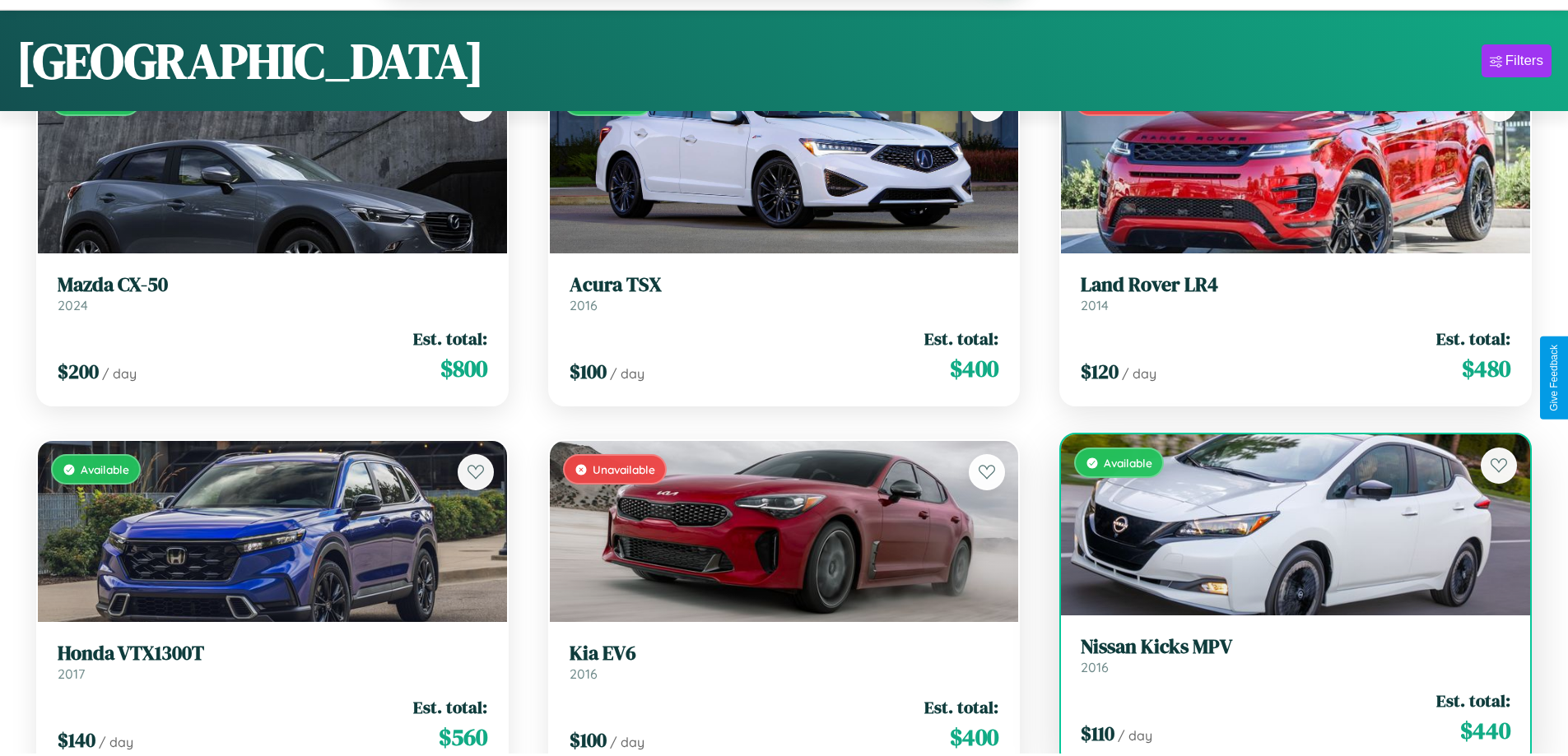
click at [1284, 720] on div "$ 110 / day Est. total: $ 440" at bounding box center [1295, 717] width 430 height 58
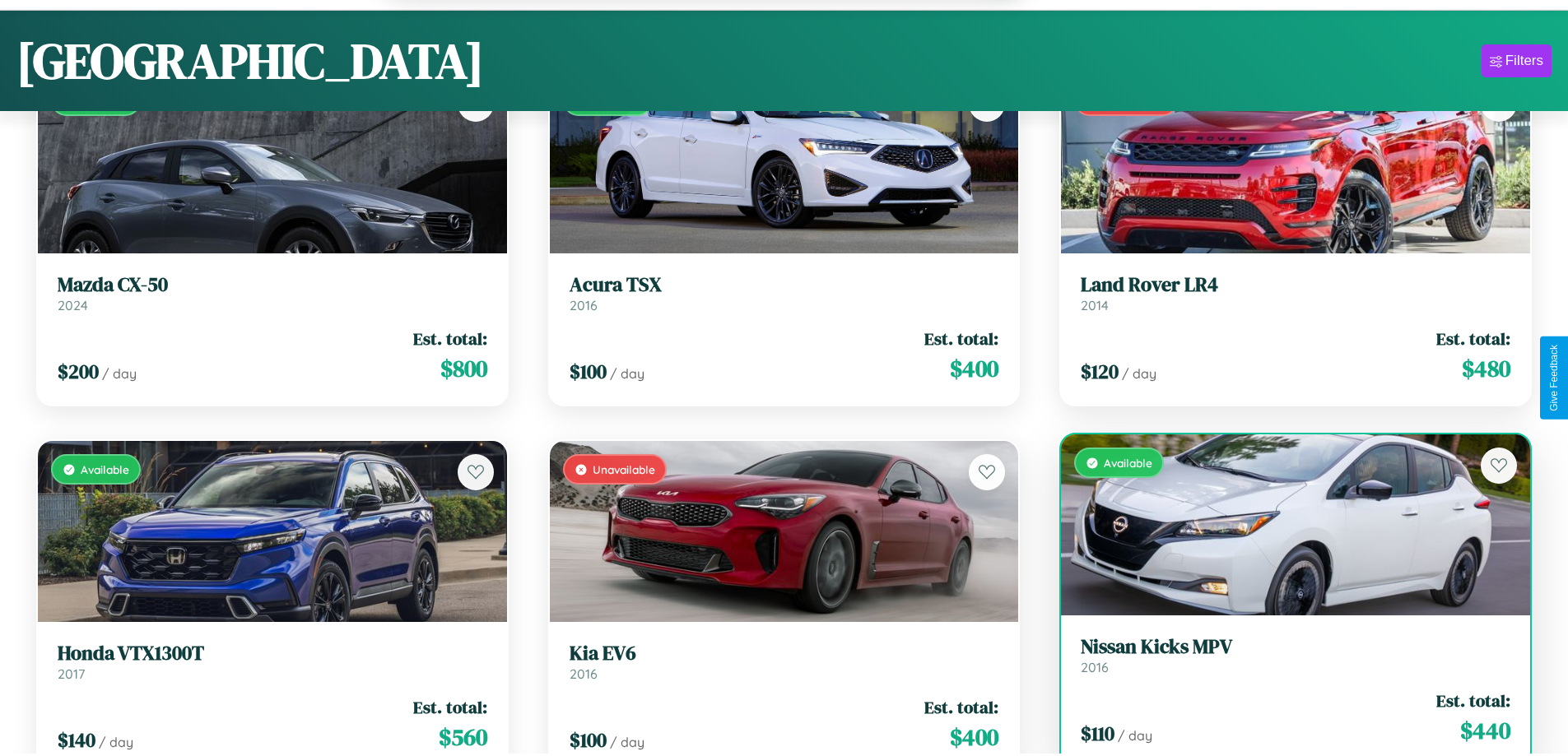
click at [1284, 657] on h3 "Nissan Kicks MPV" at bounding box center [1295, 647] width 430 height 24
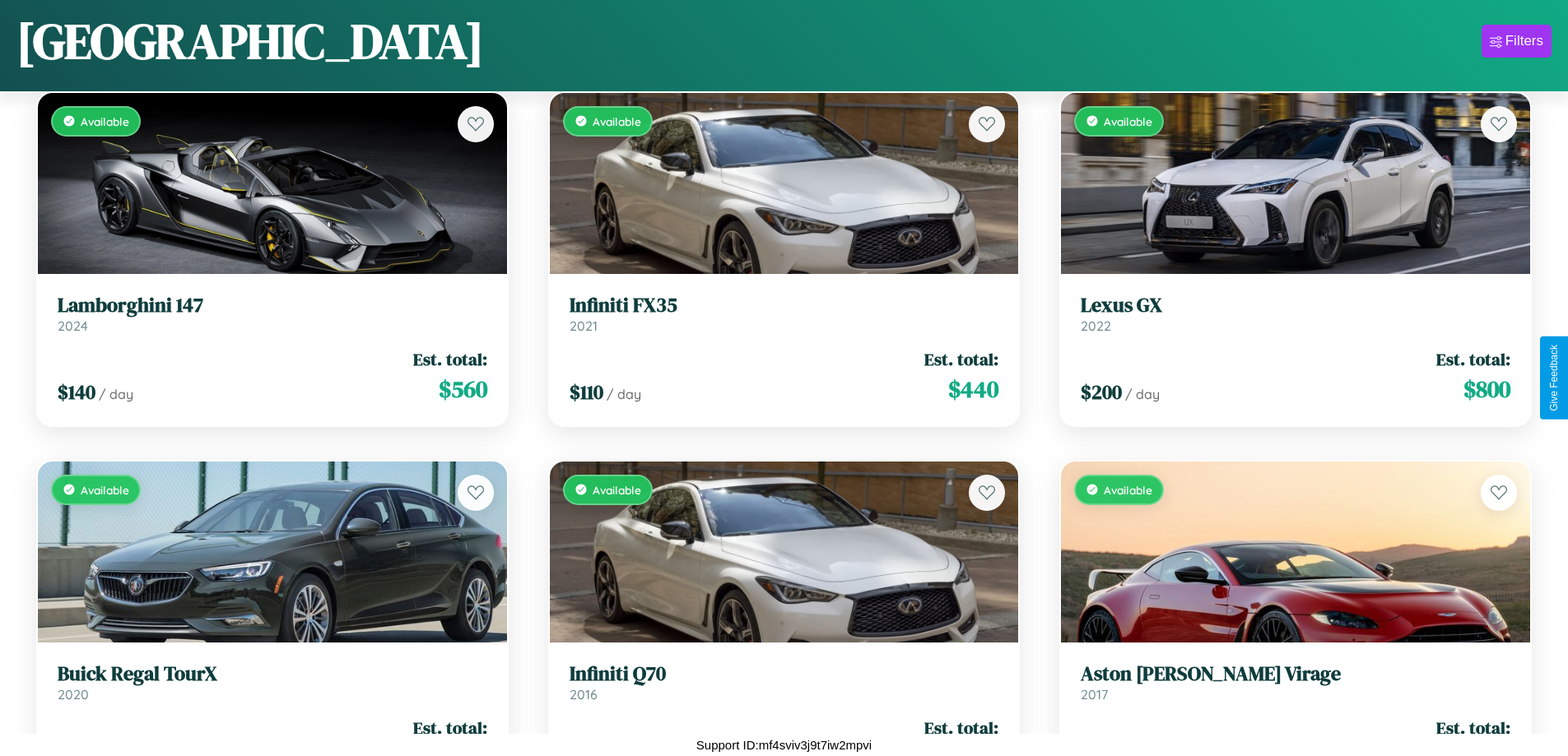
scroll to position [4653, 0]
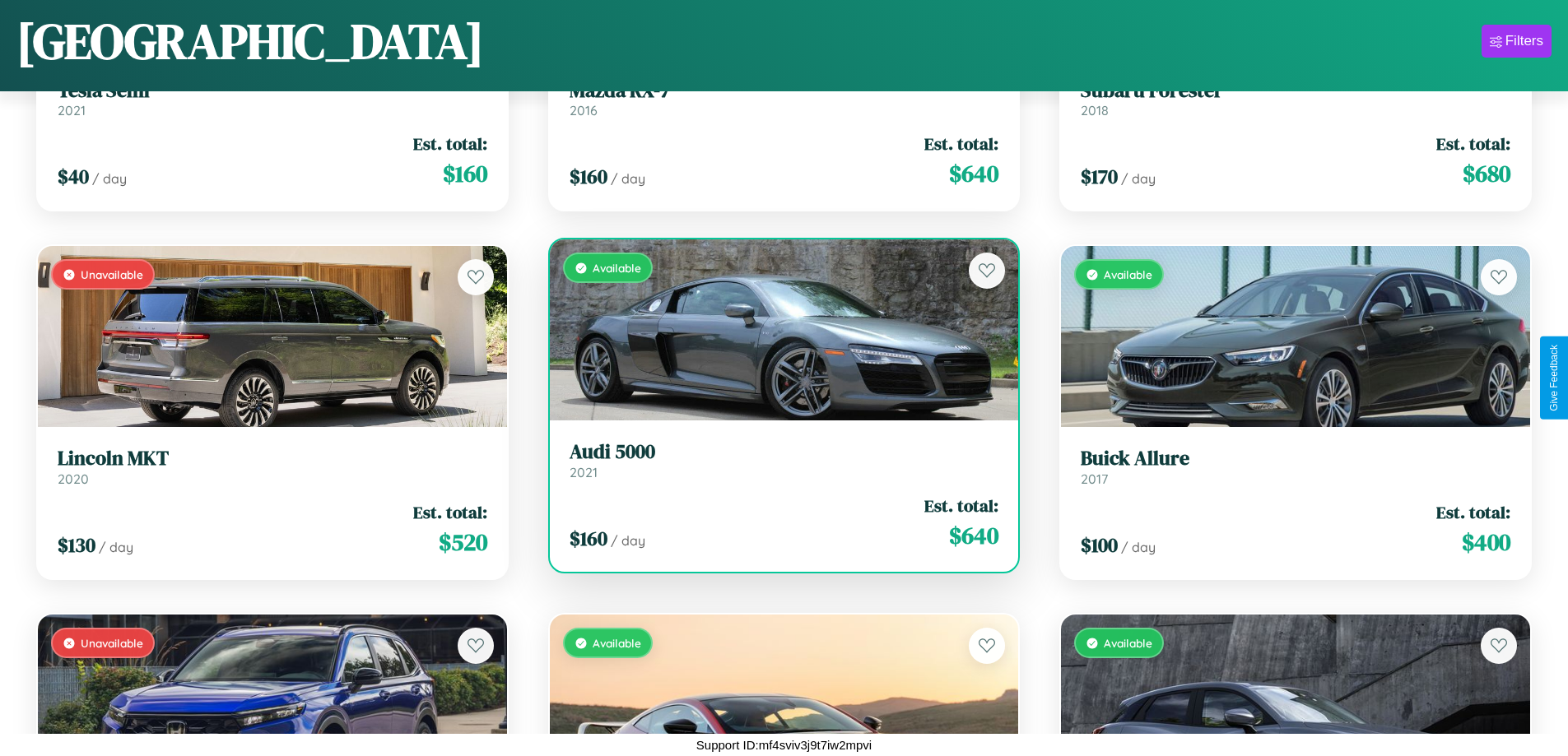
click at [777, 460] on h3 "Audi 5000" at bounding box center [784, 453] width 430 height 24
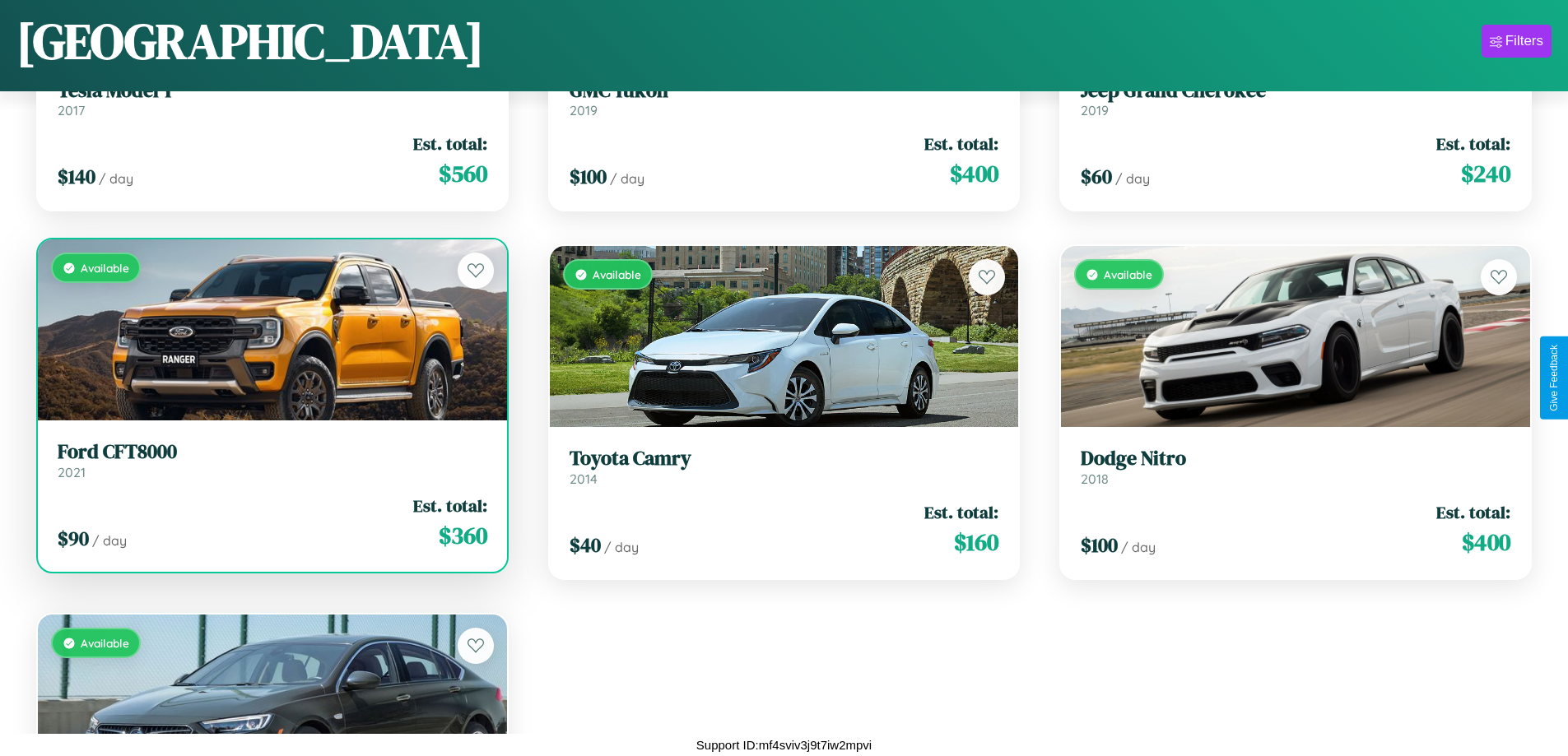
click at [270, 461] on h3 "Ford CFT8000" at bounding box center [272, 453] width 430 height 24
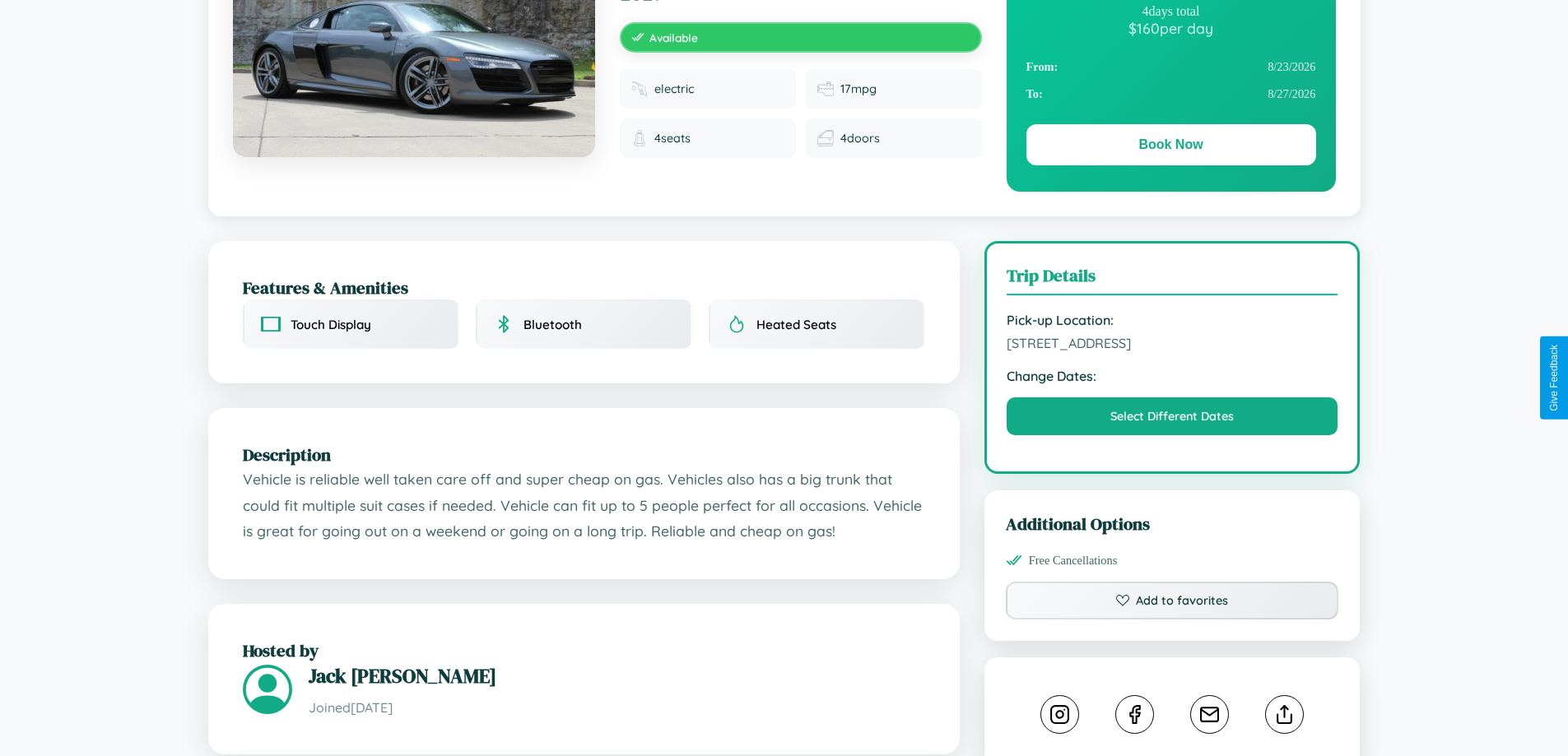
scroll to position [443, 0]
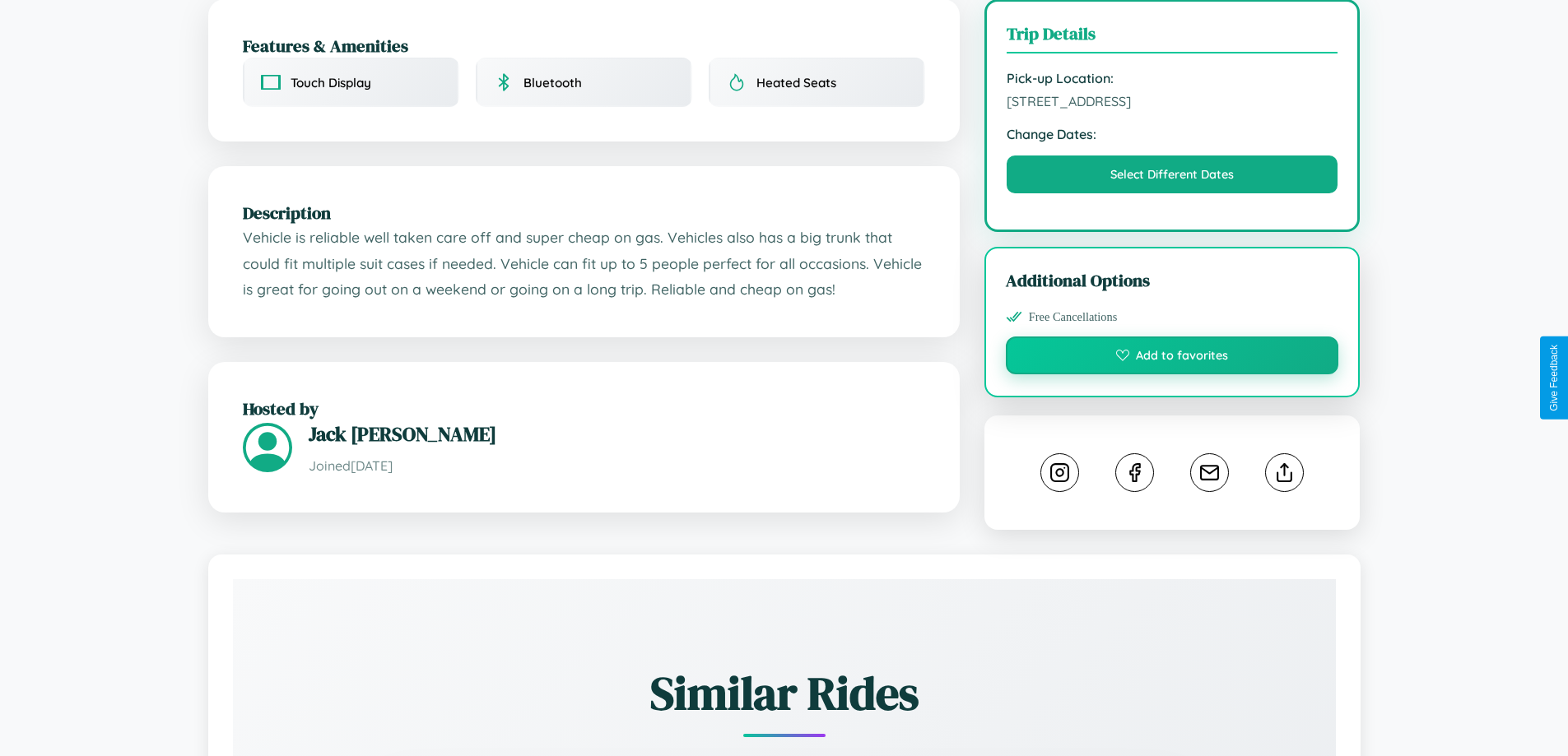
click at [1172, 375] on button "Add to favorites" at bounding box center [1172, 356] width 333 height 38
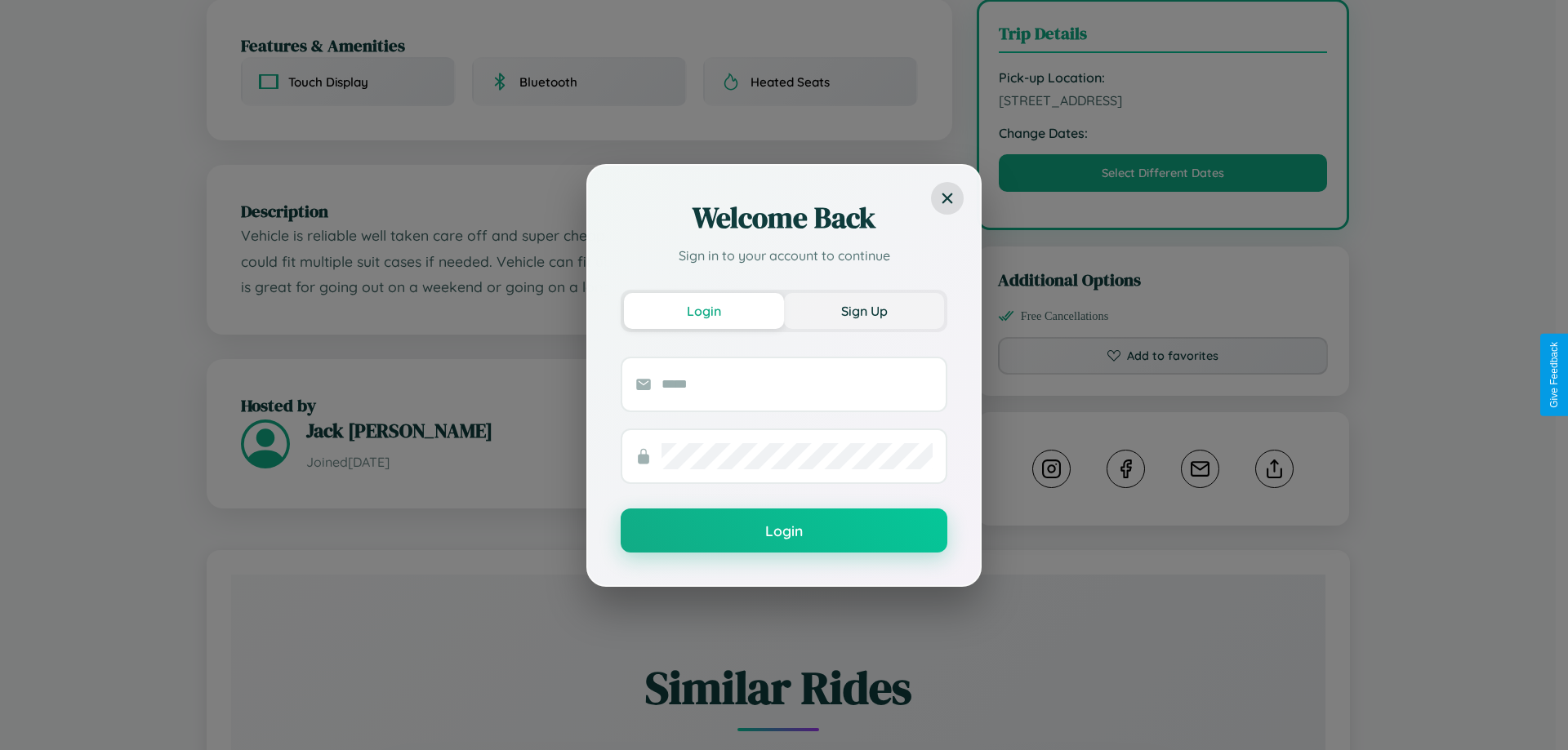
click at [864, 310] on button "Sign Up" at bounding box center [864, 311] width 160 height 36
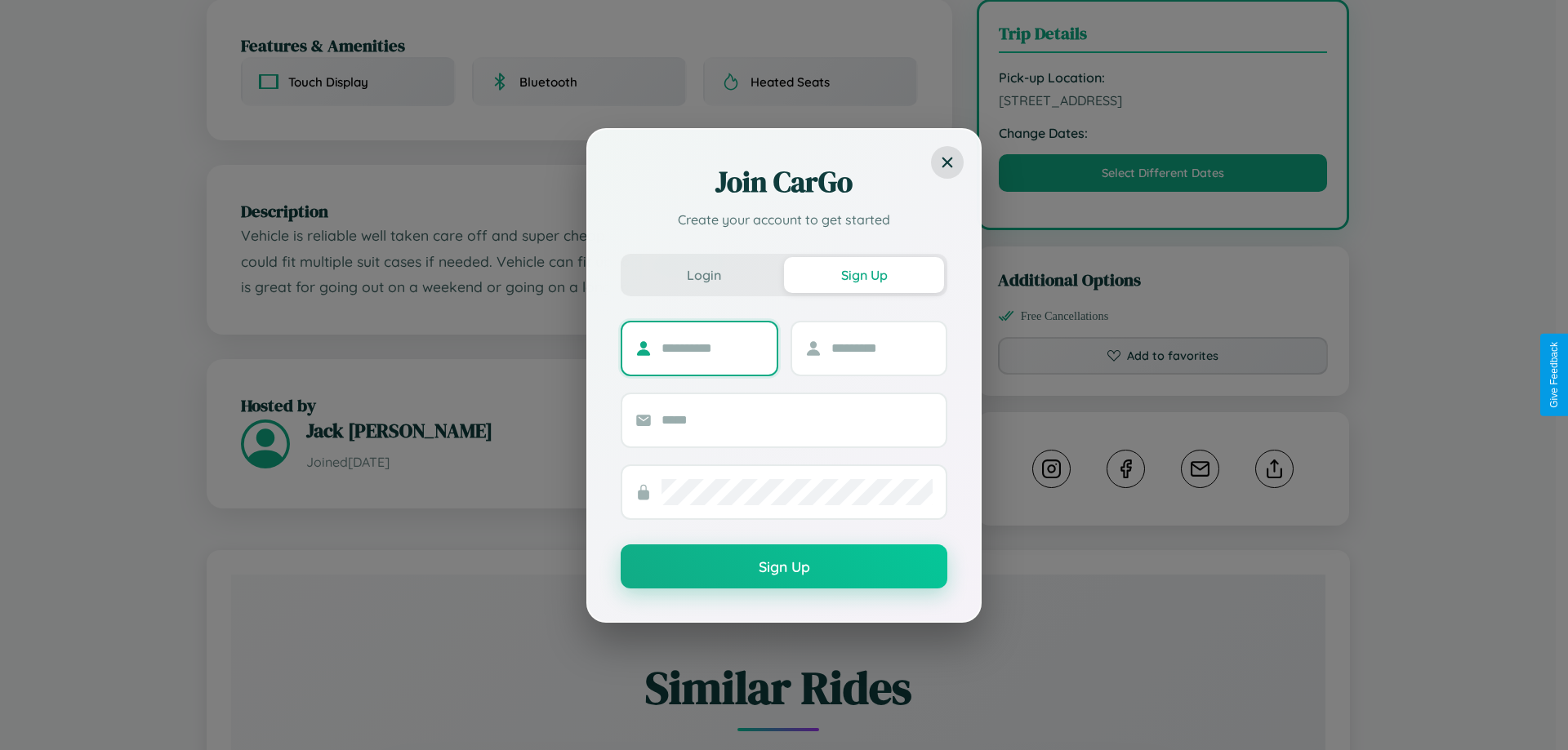
click at [712, 348] on input "text" at bounding box center [713, 349] width 102 height 26
type input "******"
click at [881, 348] on input "text" at bounding box center [882, 349] width 102 height 26
type input "******"
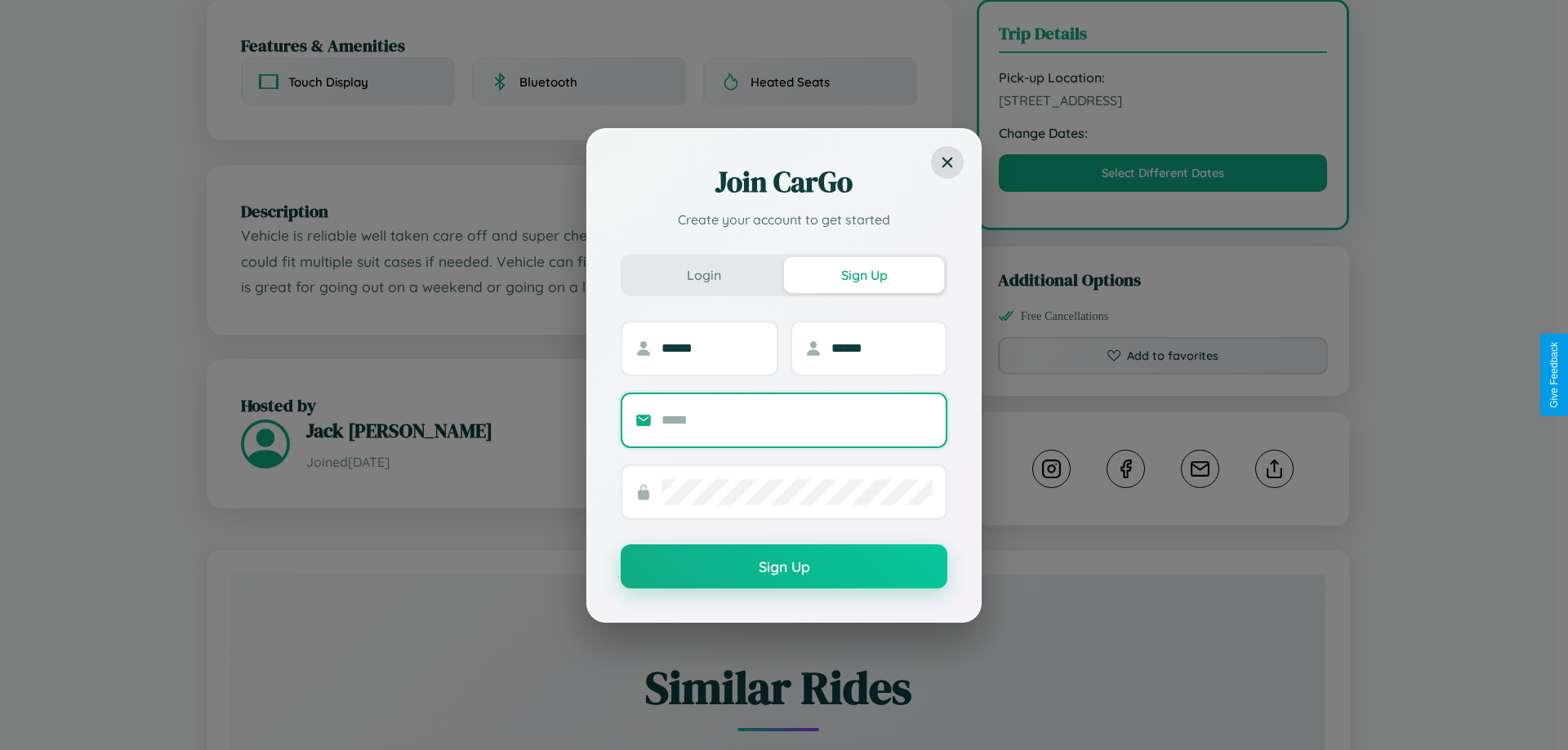
click at [797, 419] on input "text" at bounding box center [797, 420] width 271 height 26
type input "**********"
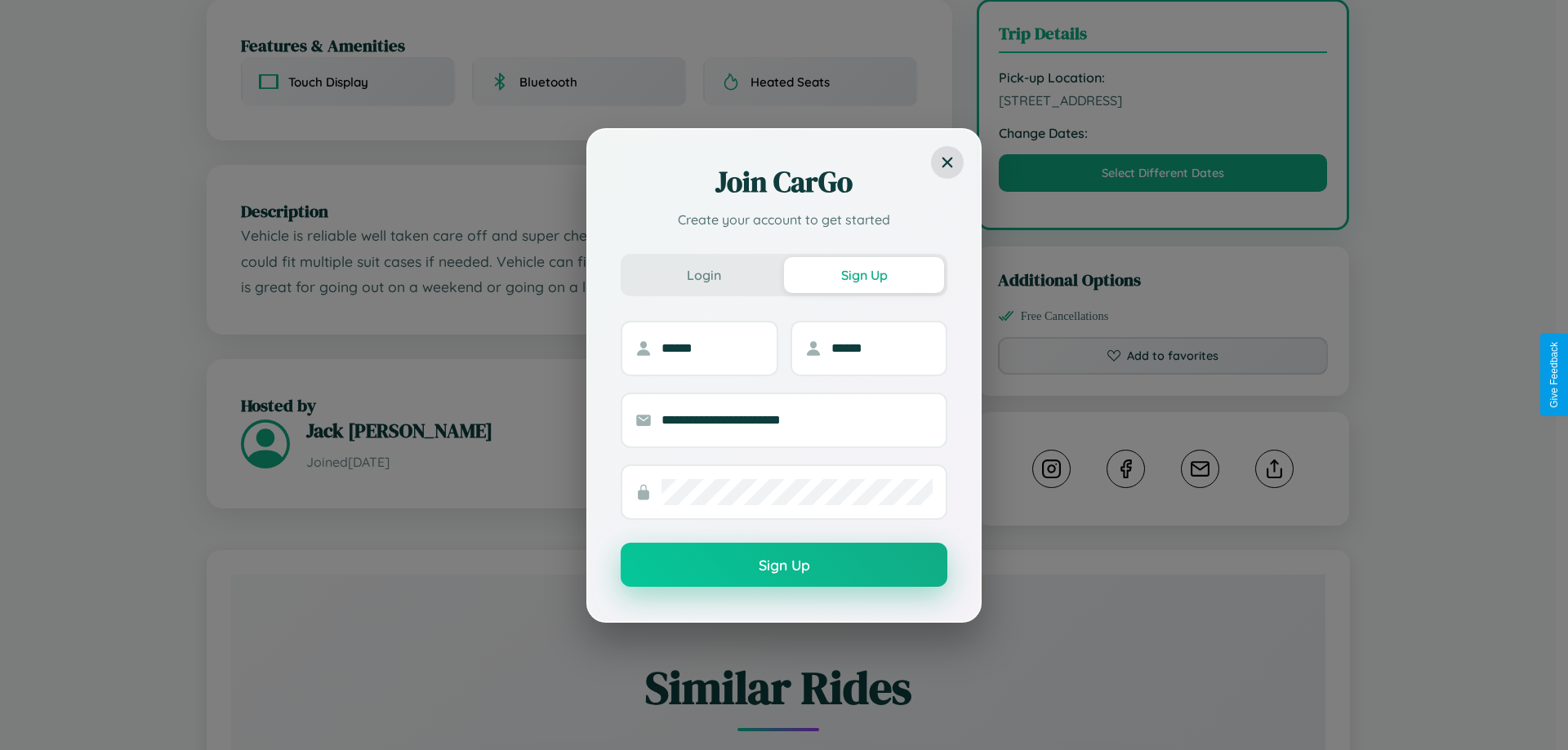
click at [784, 565] on button "Sign Up" at bounding box center [784, 565] width 327 height 44
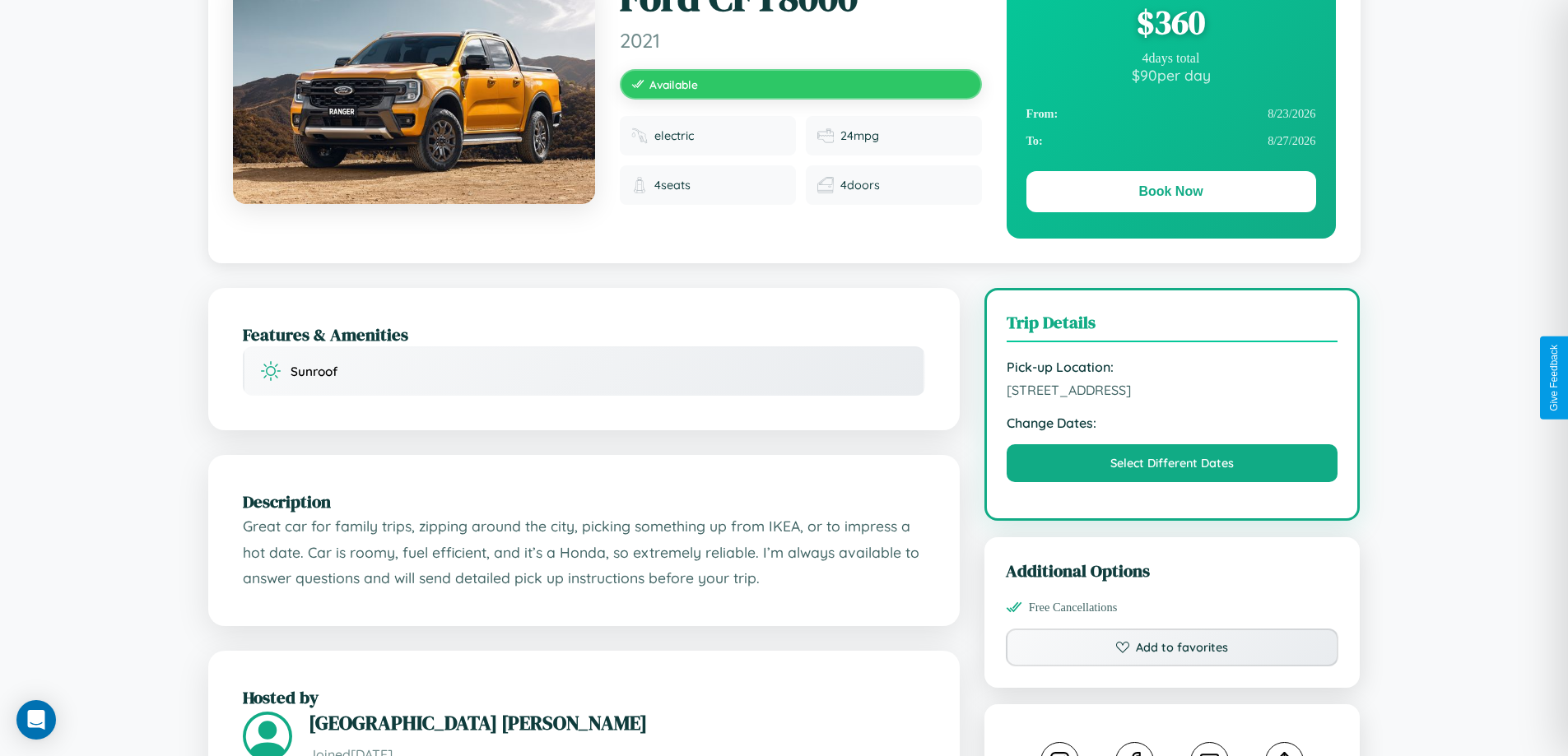
scroll to position [177, 0]
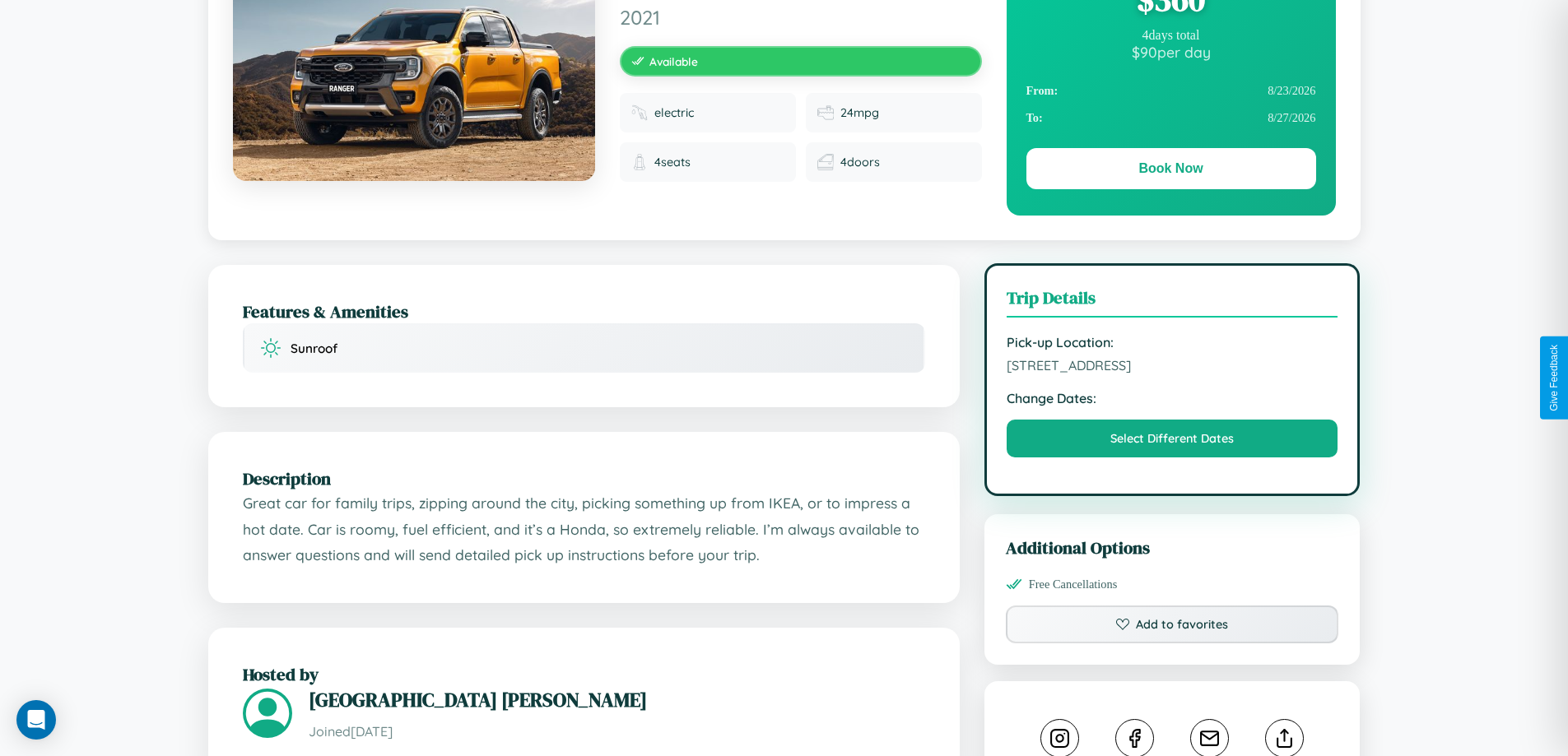
click at [1172, 374] on span "9865 Oak Street Sydney New South Wales 30336 Australia" at bounding box center [1172, 365] width 332 height 16
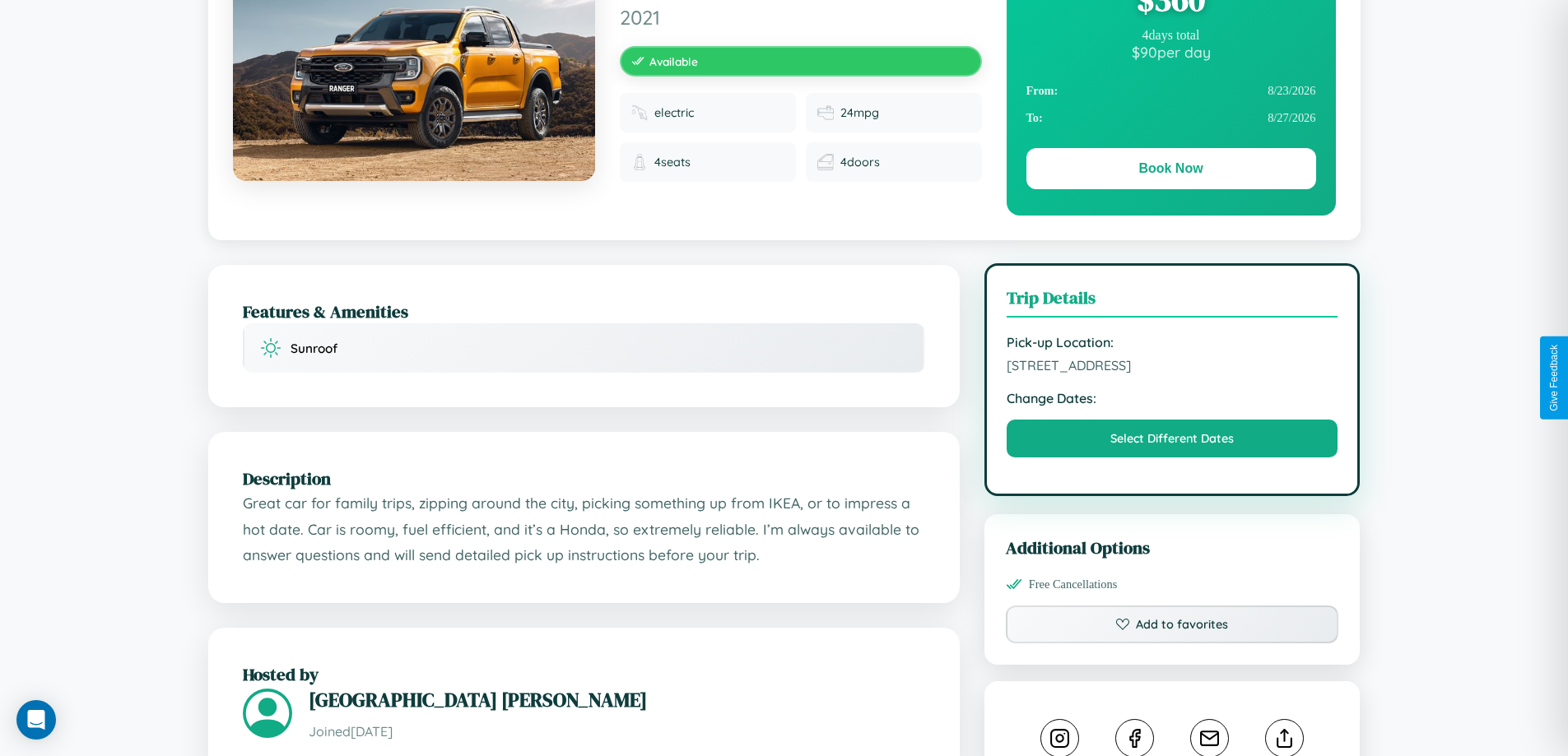
click at [1172, 374] on span "9865 Oak Street Sydney New South Wales 30336 Australia" at bounding box center [1172, 365] width 332 height 16
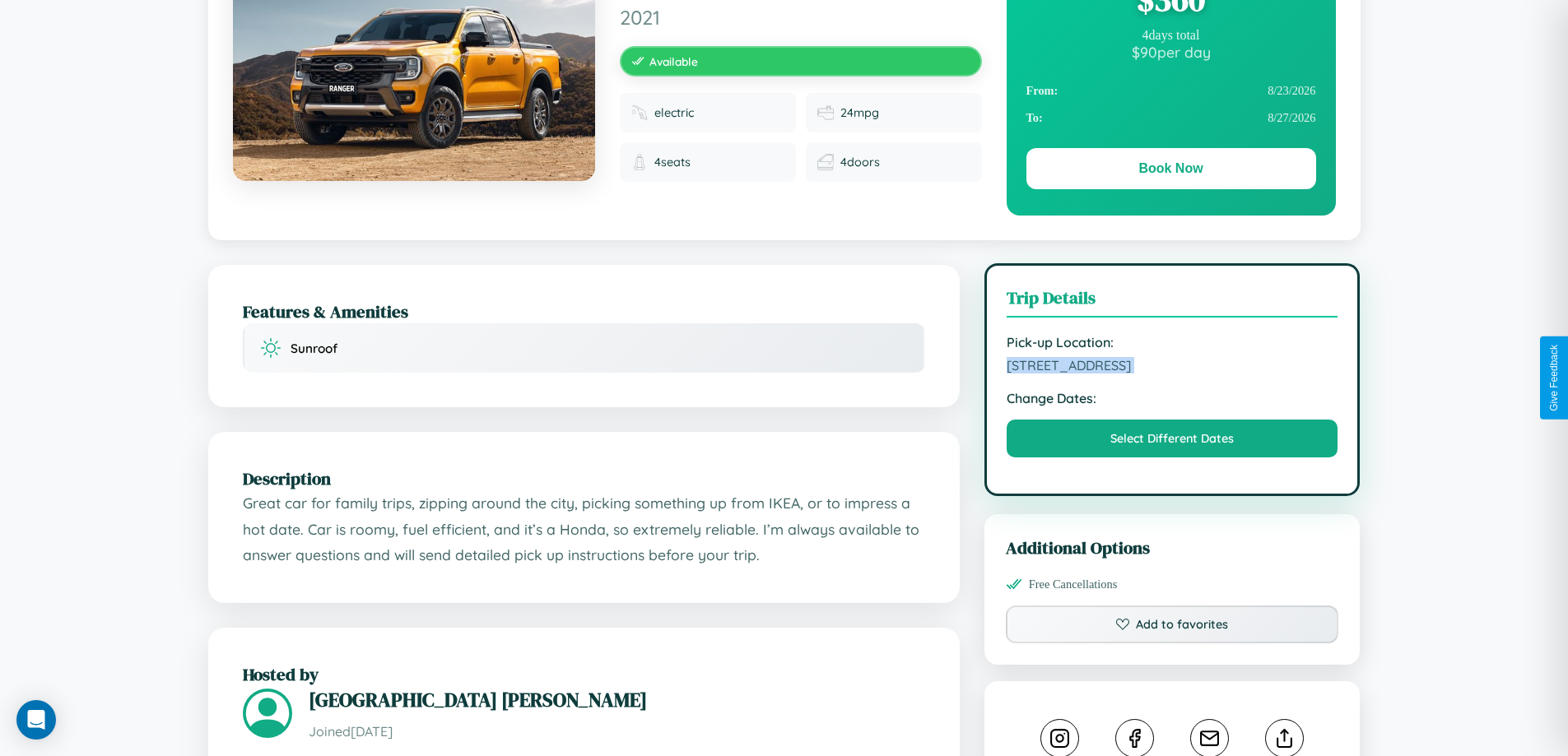
click at [1172, 374] on span "9865 Oak Street Sydney New South Wales 30336 Australia" at bounding box center [1172, 365] width 332 height 16
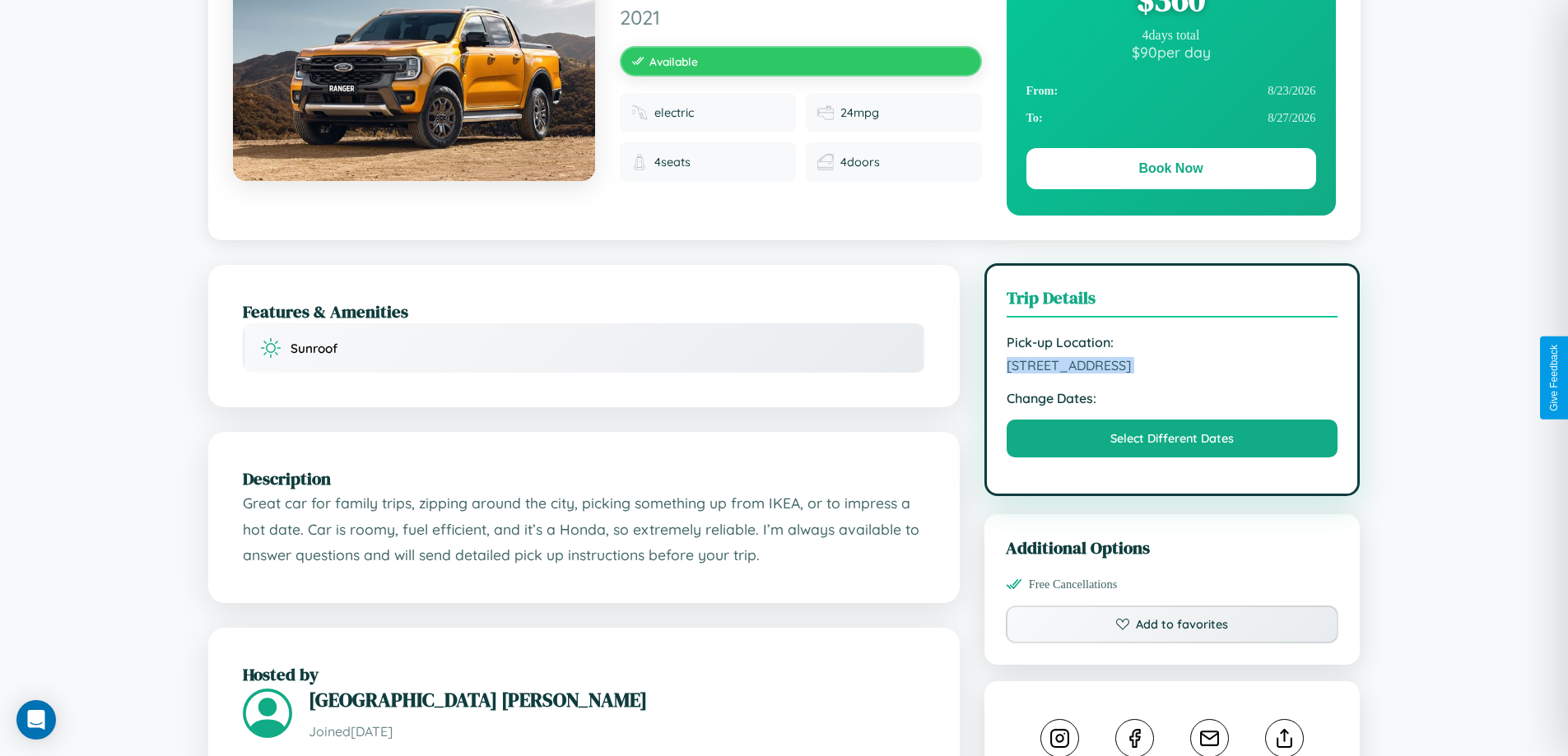
click at [1172, 374] on span "9865 Oak Street Sydney New South Wales 30336 Australia" at bounding box center [1172, 365] width 332 height 16
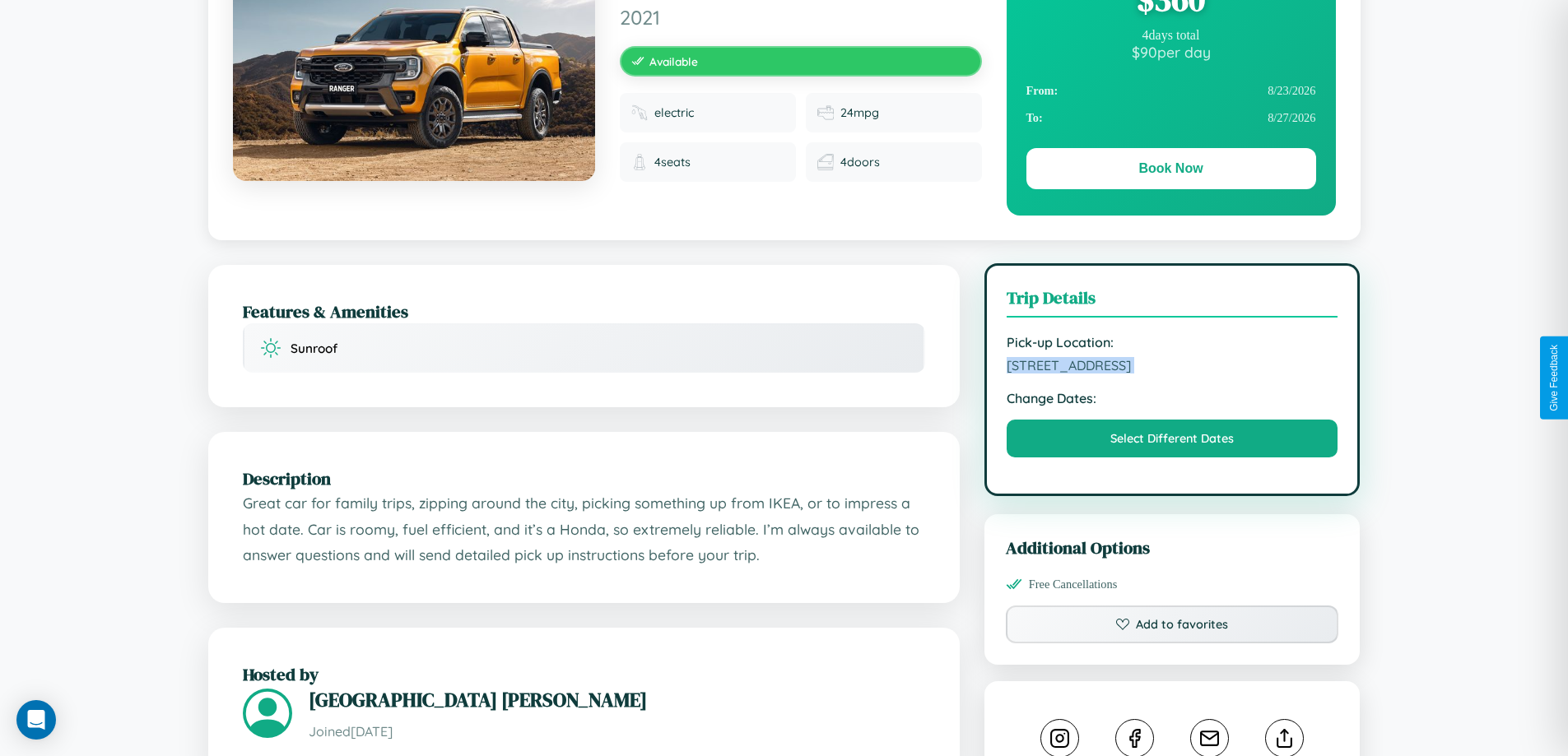
click at [1172, 374] on span "9865 Oak Street Sydney New South Wales 30336 Australia" at bounding box center [1172, 365] width 332 height 16
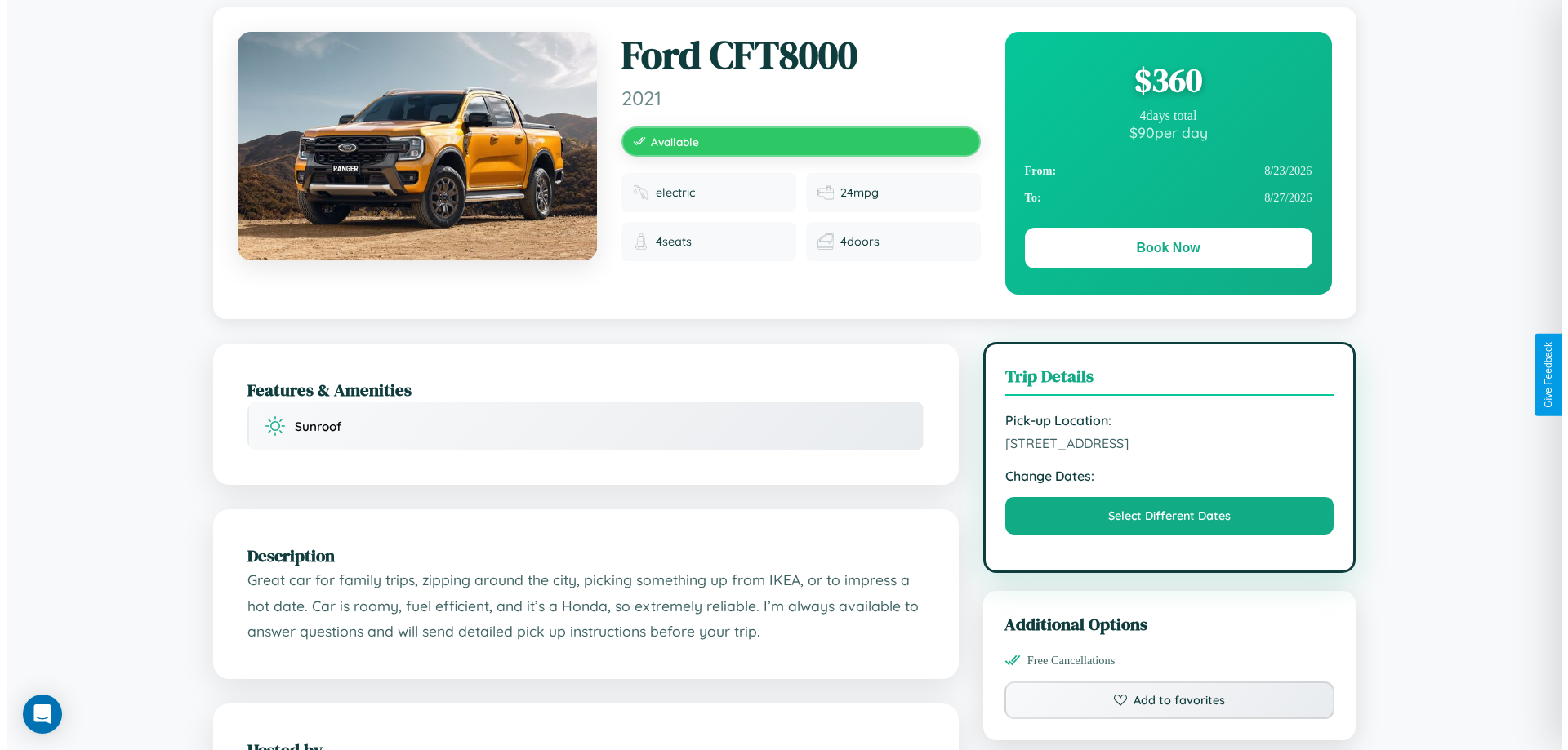
scroll to position [0, 0]
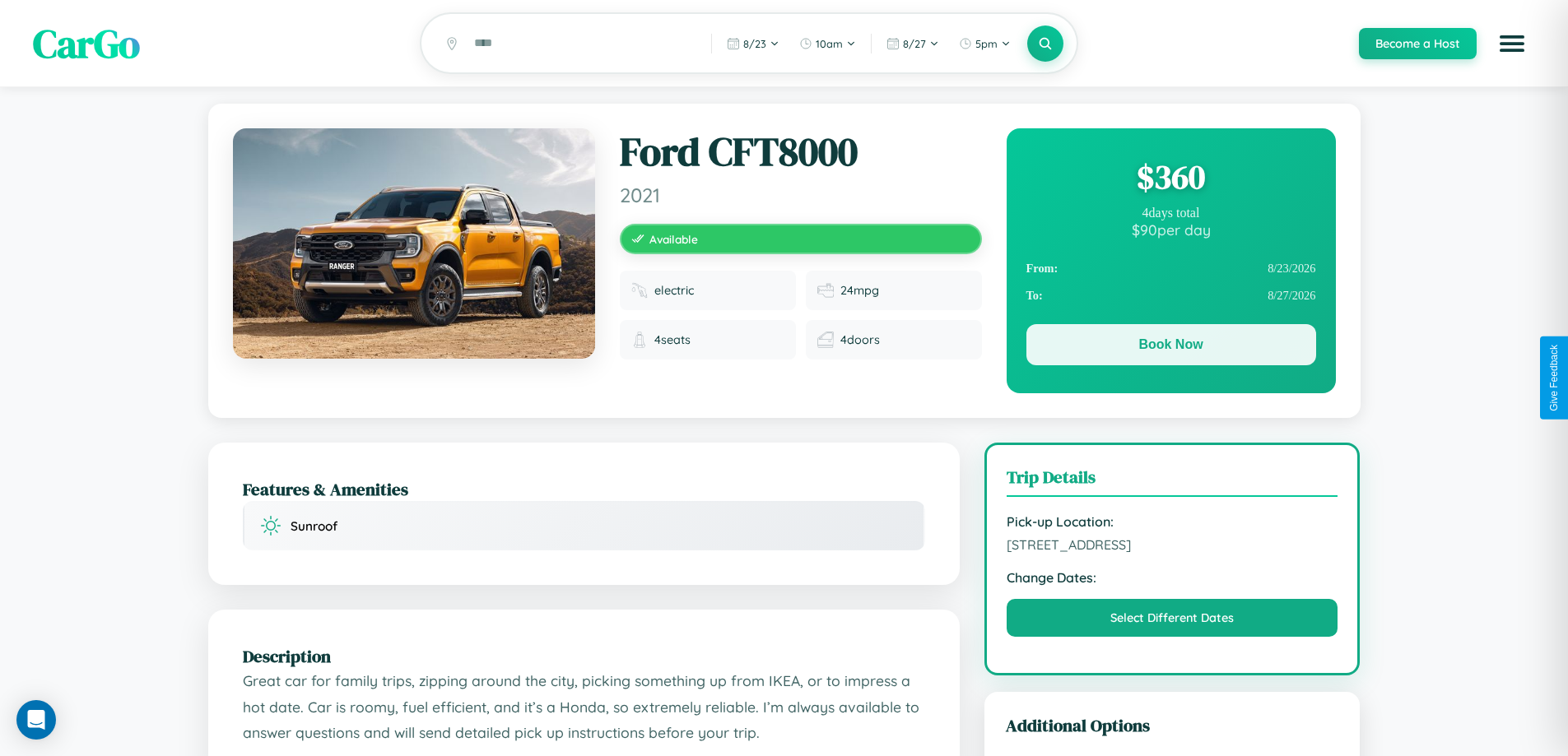
click at [1170, 347] on button "Book Now" at bounding box center [1171, 345] width 290 height 41
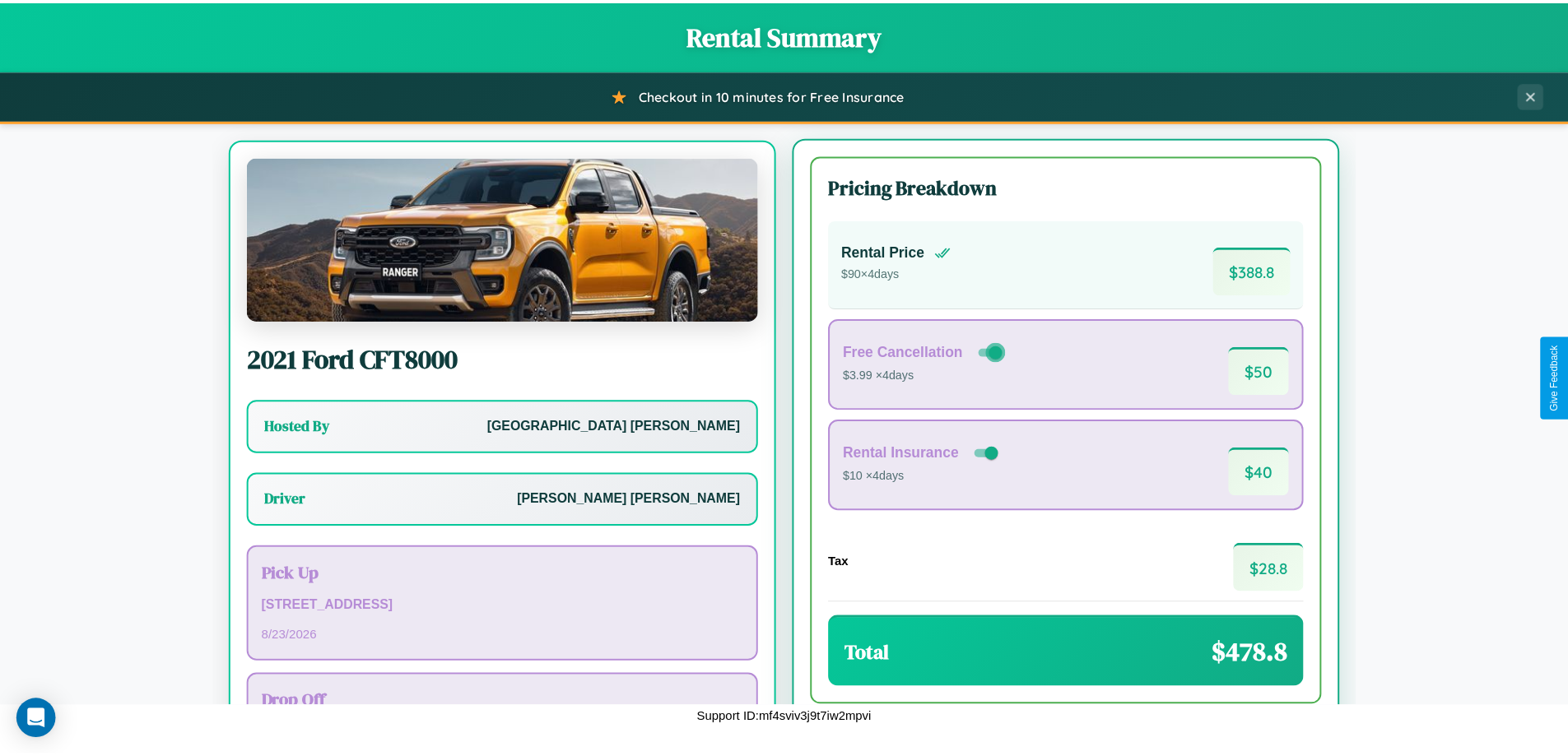
scroll to position [76, 0]
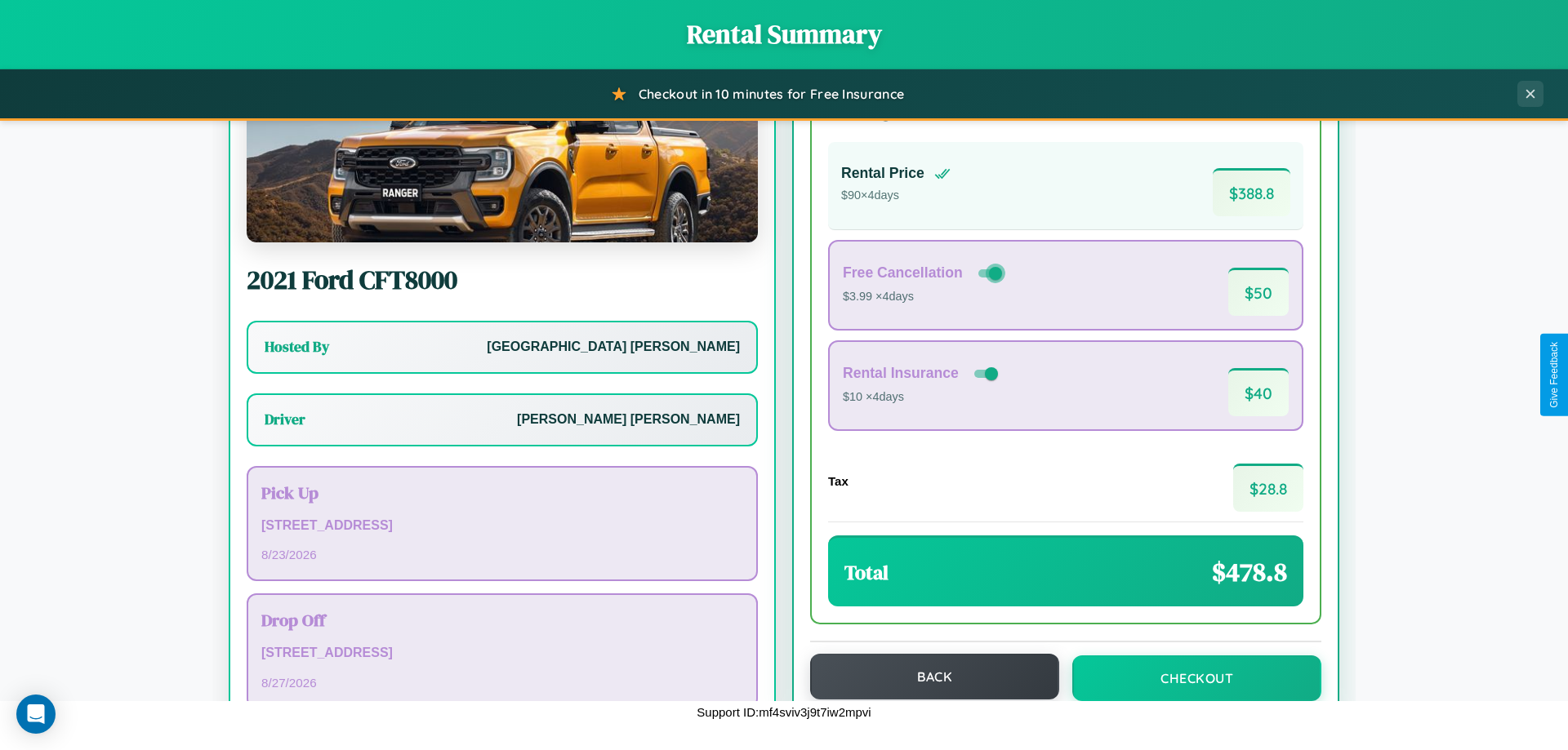
click at [927, 677] on button "Back" at bounding box center [934, 677] width 249 height 46
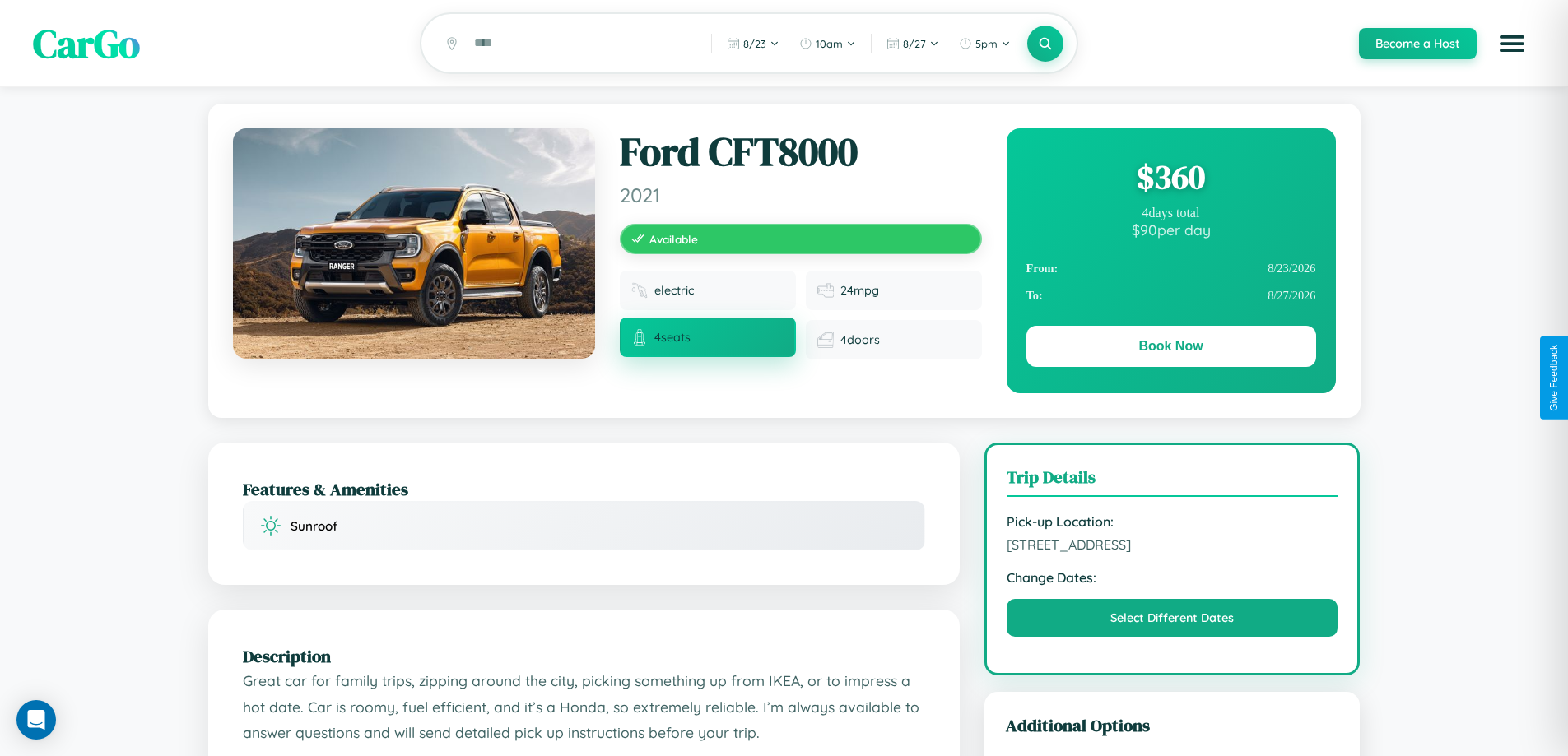
scroll to position [443, 0]
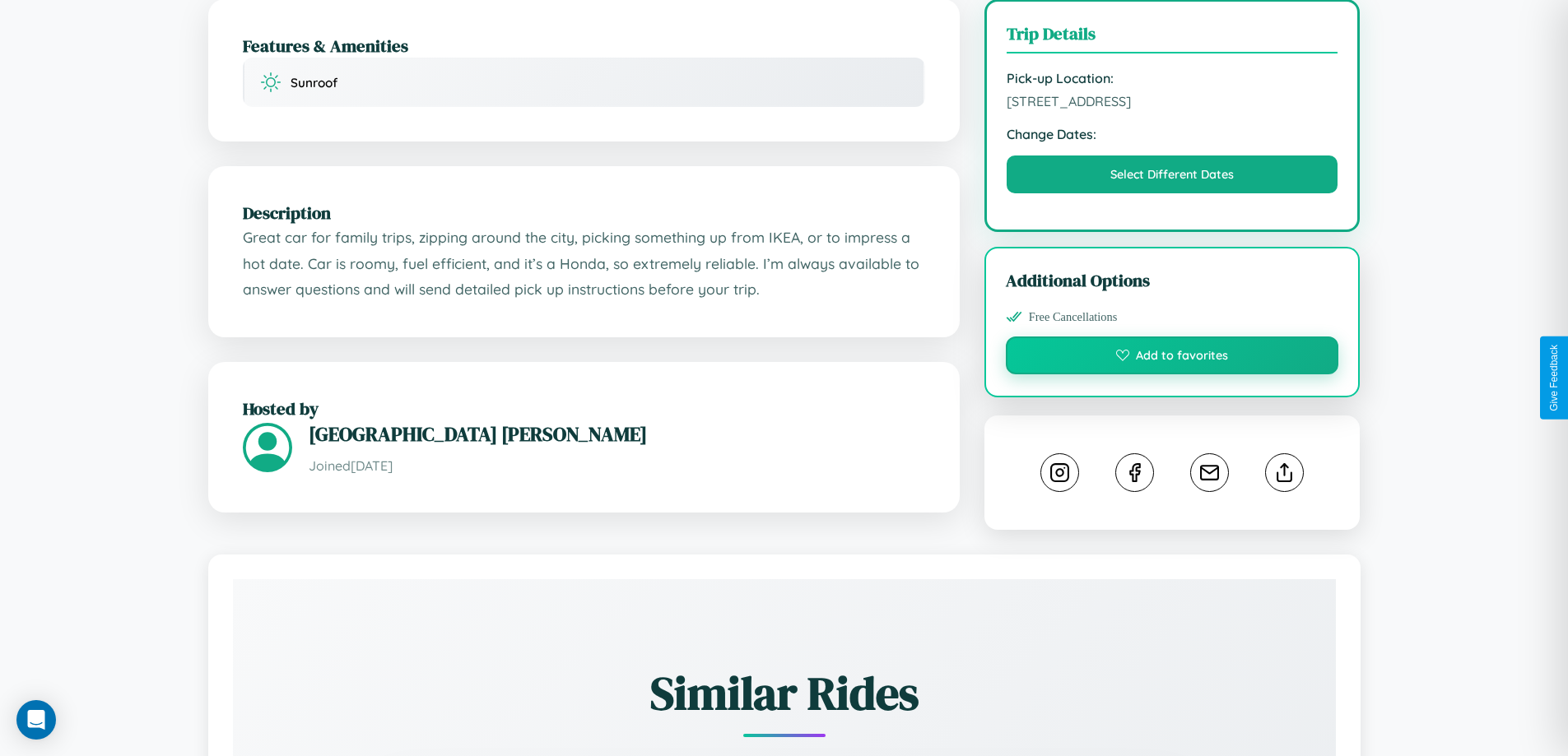
click at [1172, 375] on button "Add to favorites" at bounding box center [1172, 356] width 333 height 38
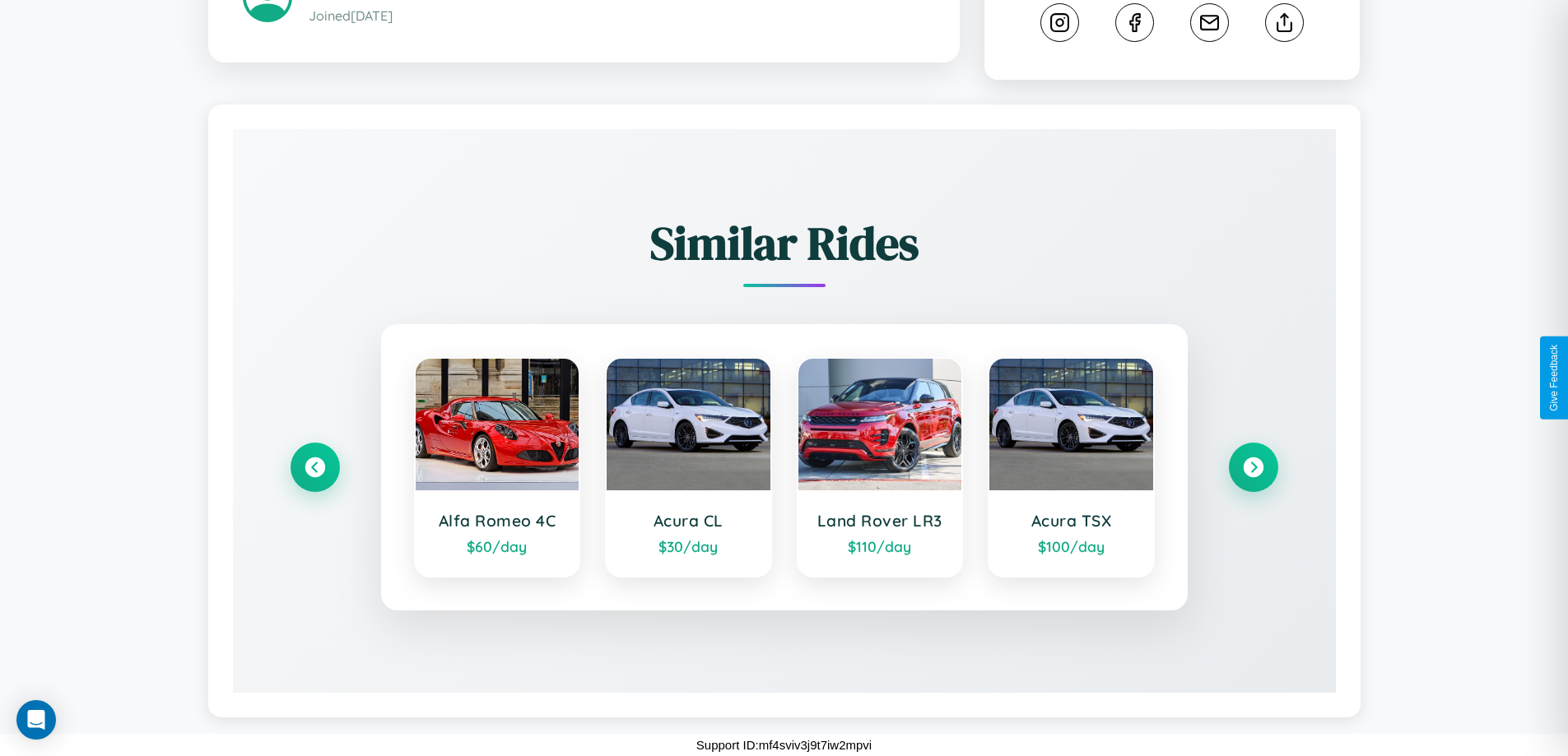
scroll to position [913, 0]
click at [315, 467] on icon at bounding box center [315, 468] width 22 height 22
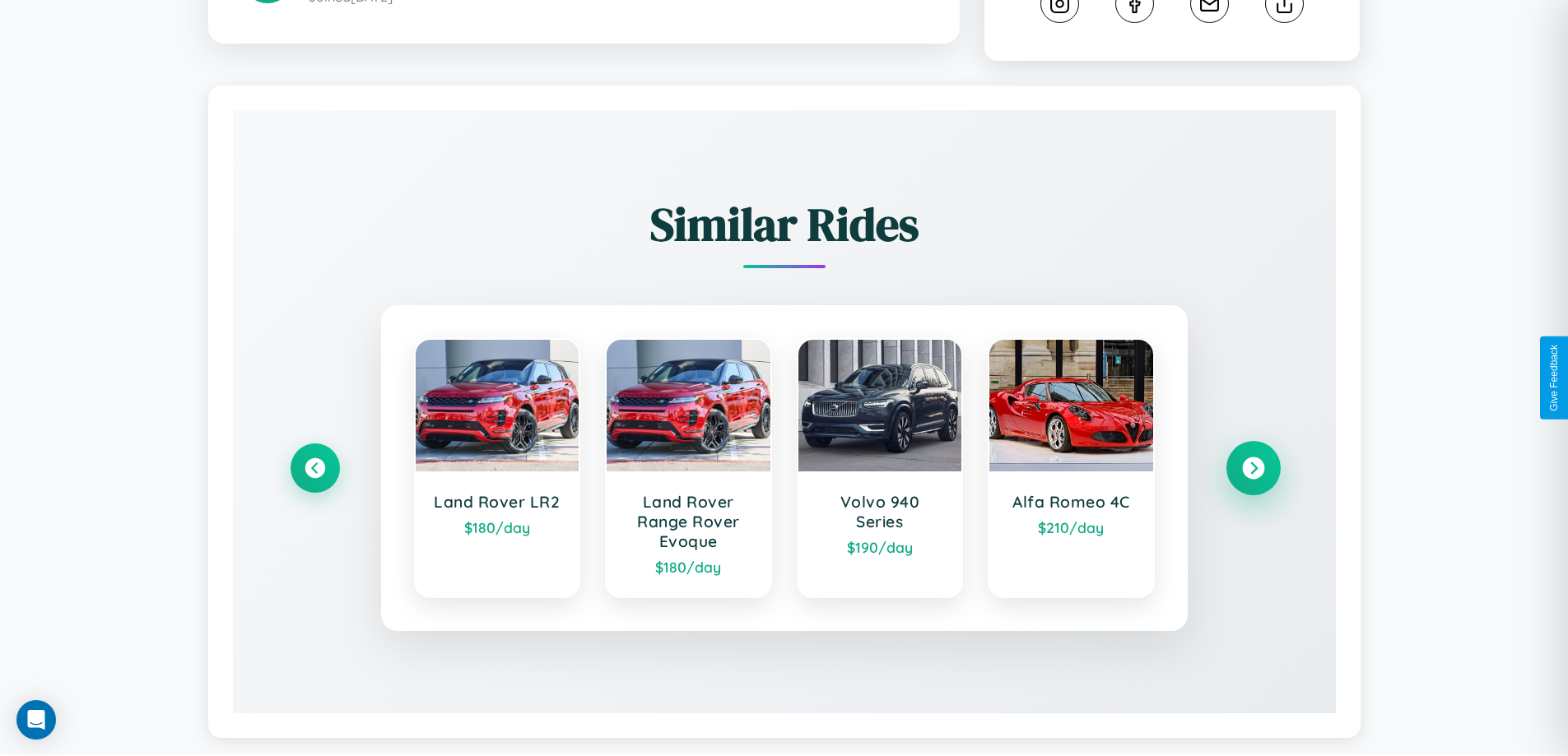
click at [1253, 480] on icon at bounding box center [1253, 469] width 22 height 22
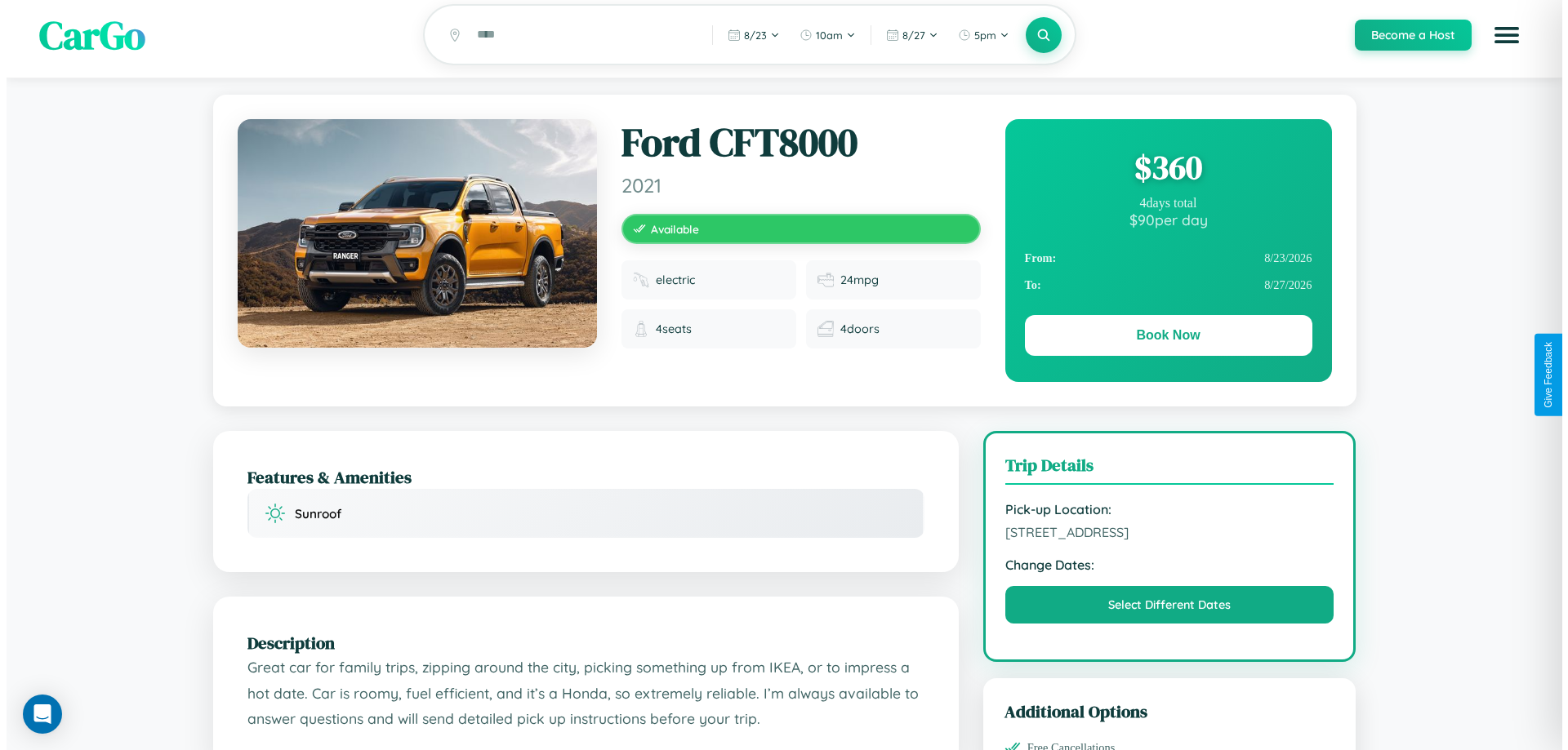
scroll to position [0, 0]
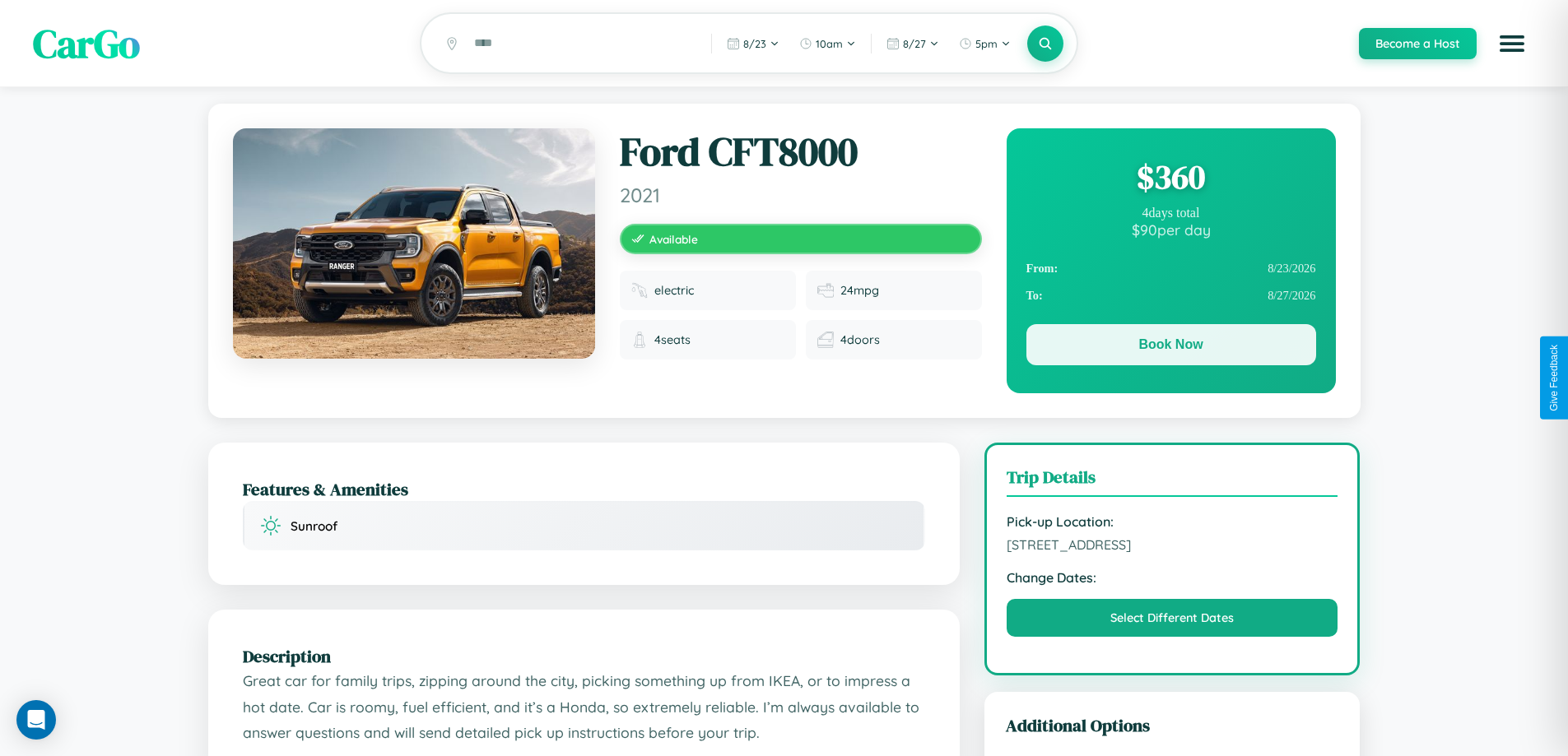
click at [1170, 347] on button "Book Now" at bounding box center [1171, 345] width 290 height 41
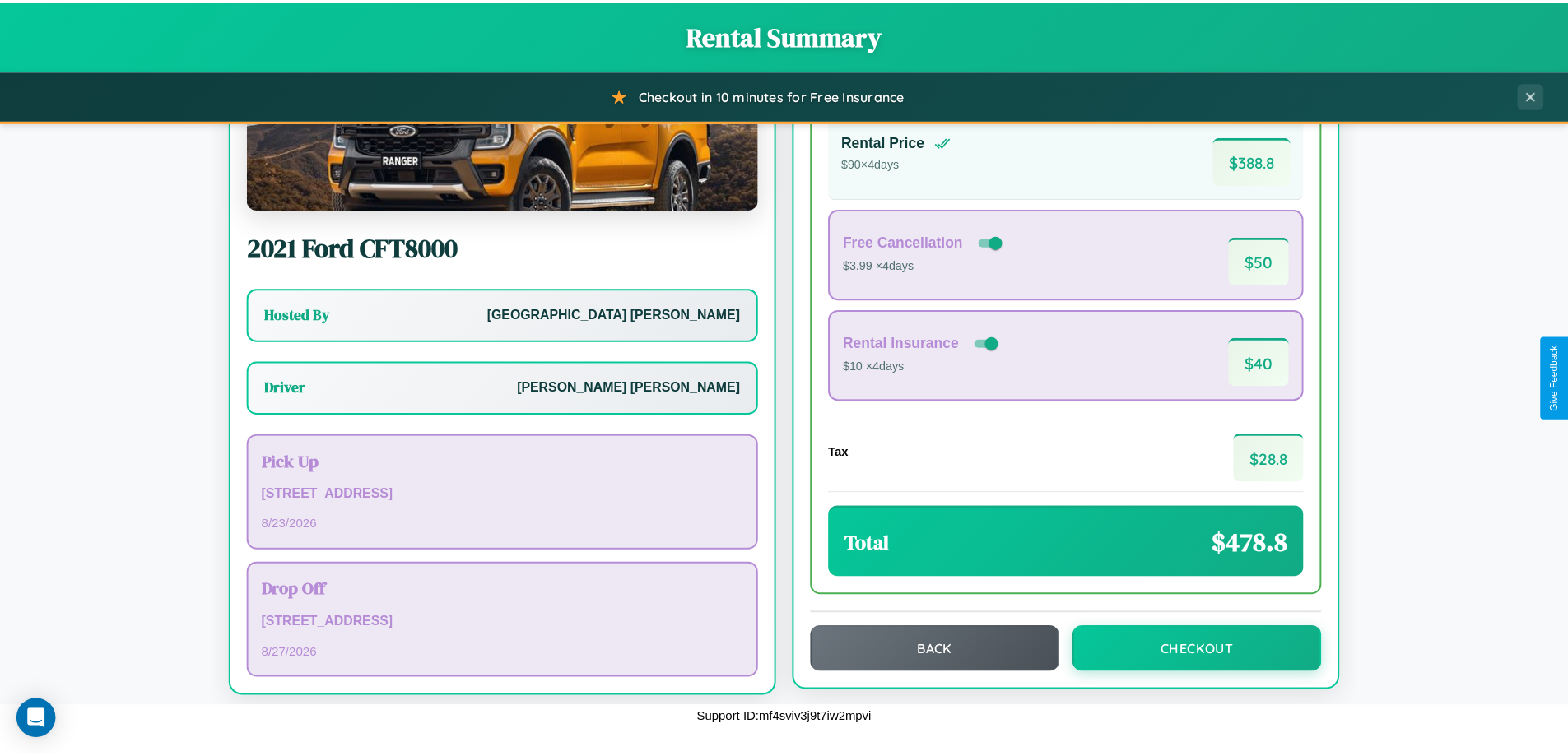
scroll to position [118, 0]
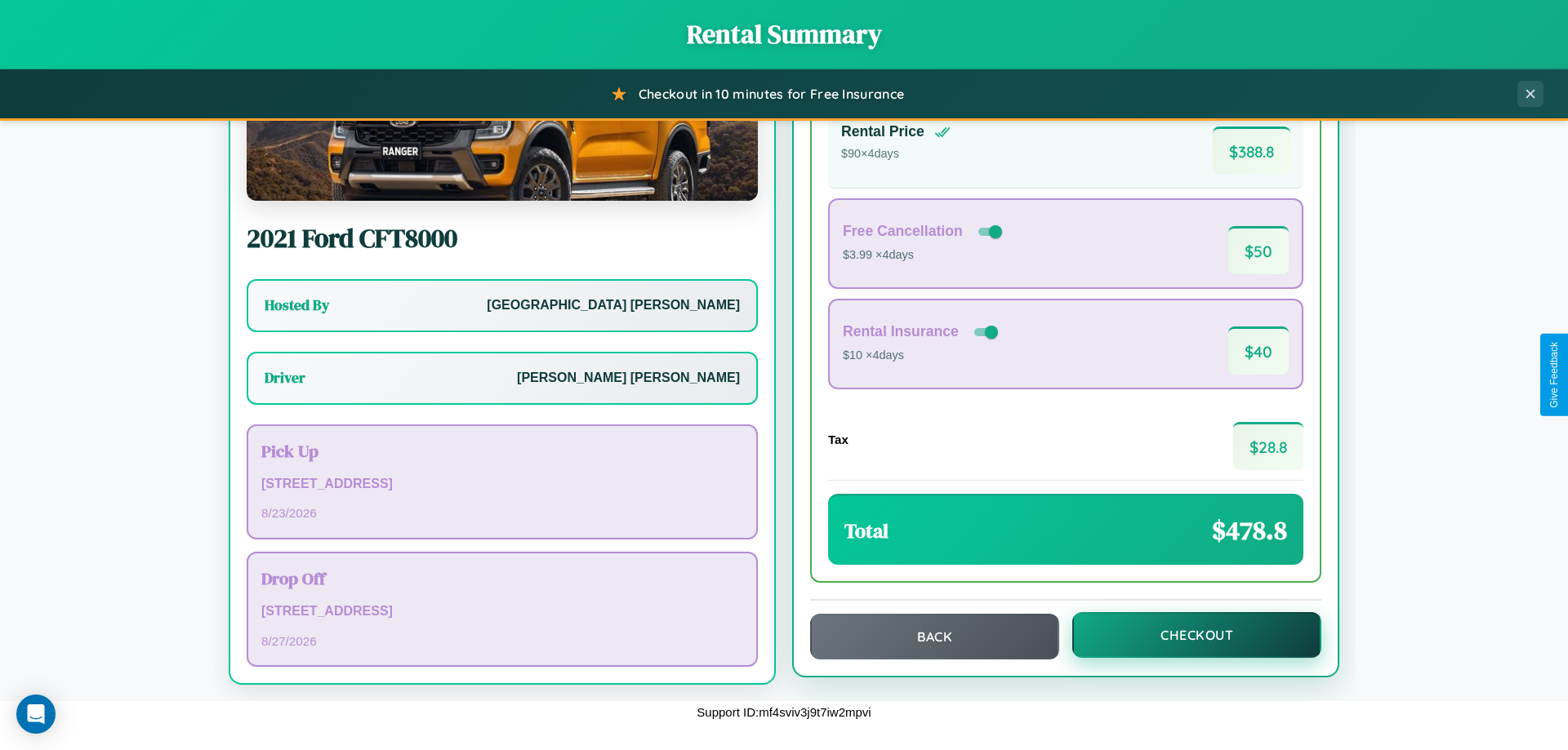
click at [1186, 635] on button "Checkout" at bounding box center [1196, 635] width 249 height 46
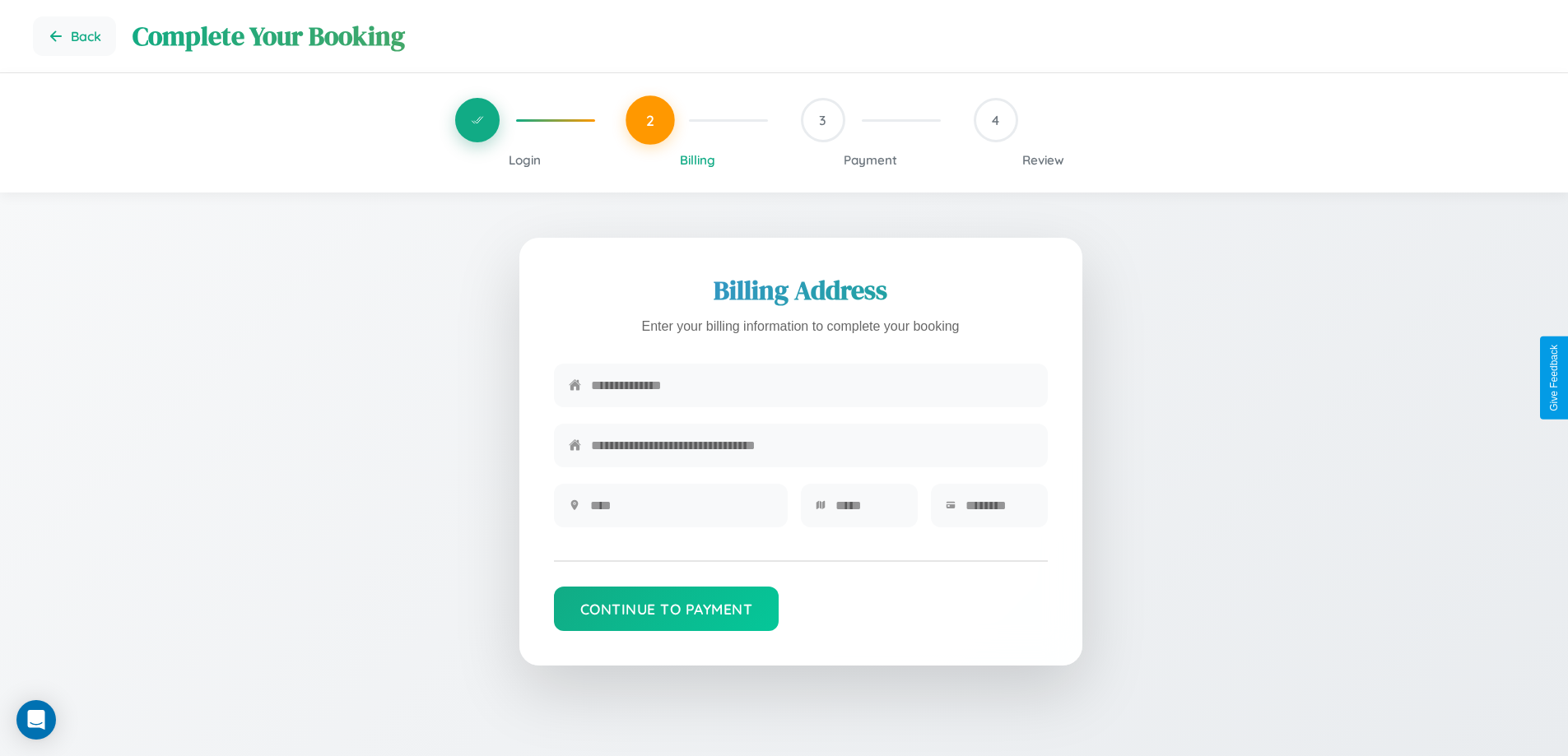
click at [811, 387] on input "text" at bounding box center [811, 385] width 442 height 40
type input "**********"
click at [681, 511] on input "text" at bounding box center [681, 505] width 183 height 40
type input "********"
click at [868, 511] on input "text" at bounding box center [868, 505] width 68 height 40
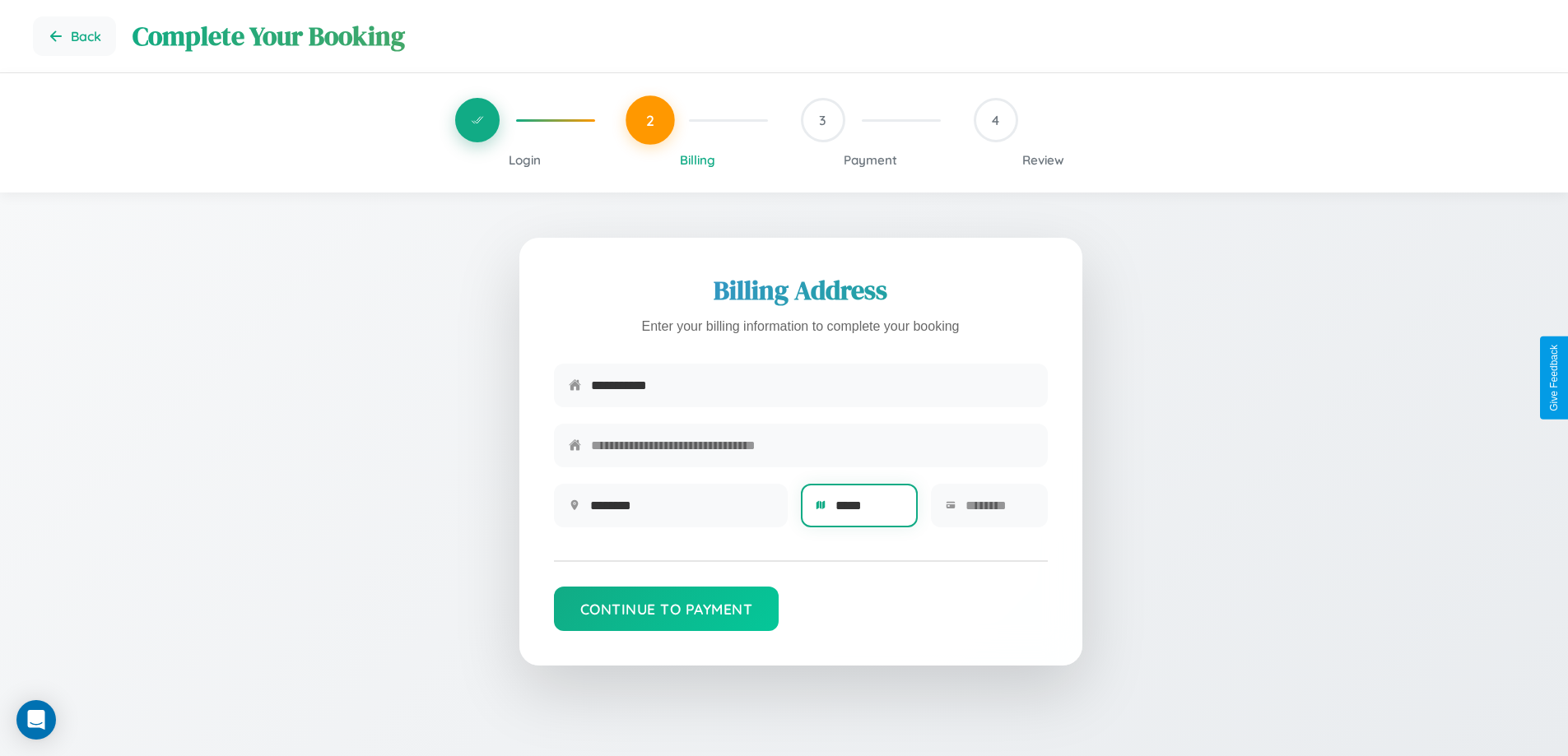
type input "*****"
click at [998, 511] on input "text" at bounding box center [999, 505] width 68 height 40
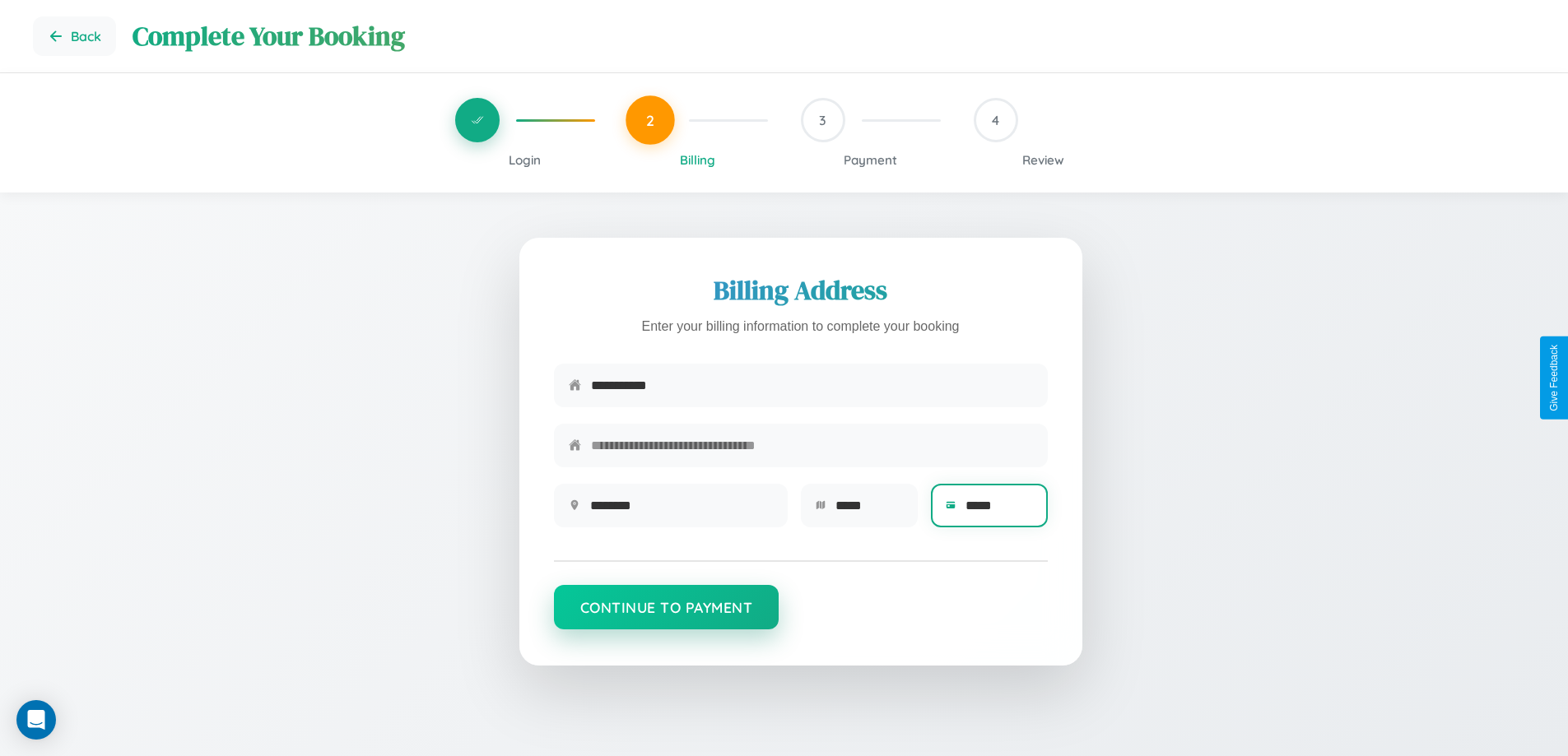
type input "*****"
click at [666, 615] on button "Continue to Payment" at bounding box center [666, 607] width 225 height 45
